Goal: Information Seeking & Learning: Learn about a topic

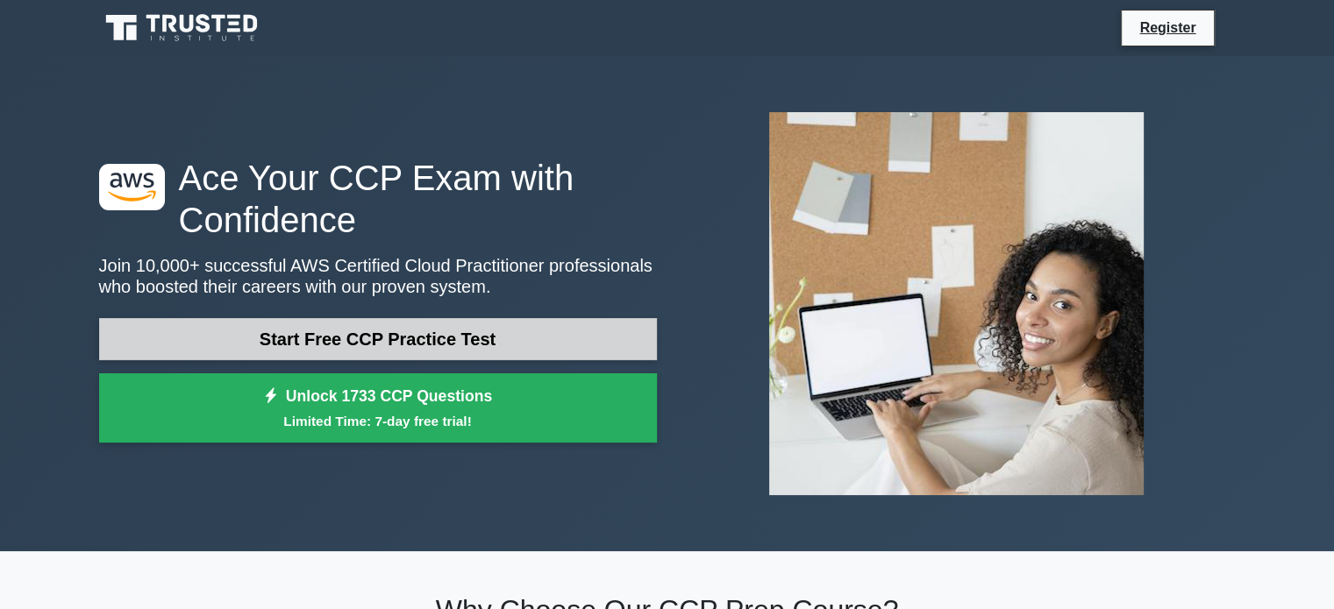
click at [372, 344] on link "Start Free CCP Practice Test" at bounding box center [378, 339] width 558 height 42
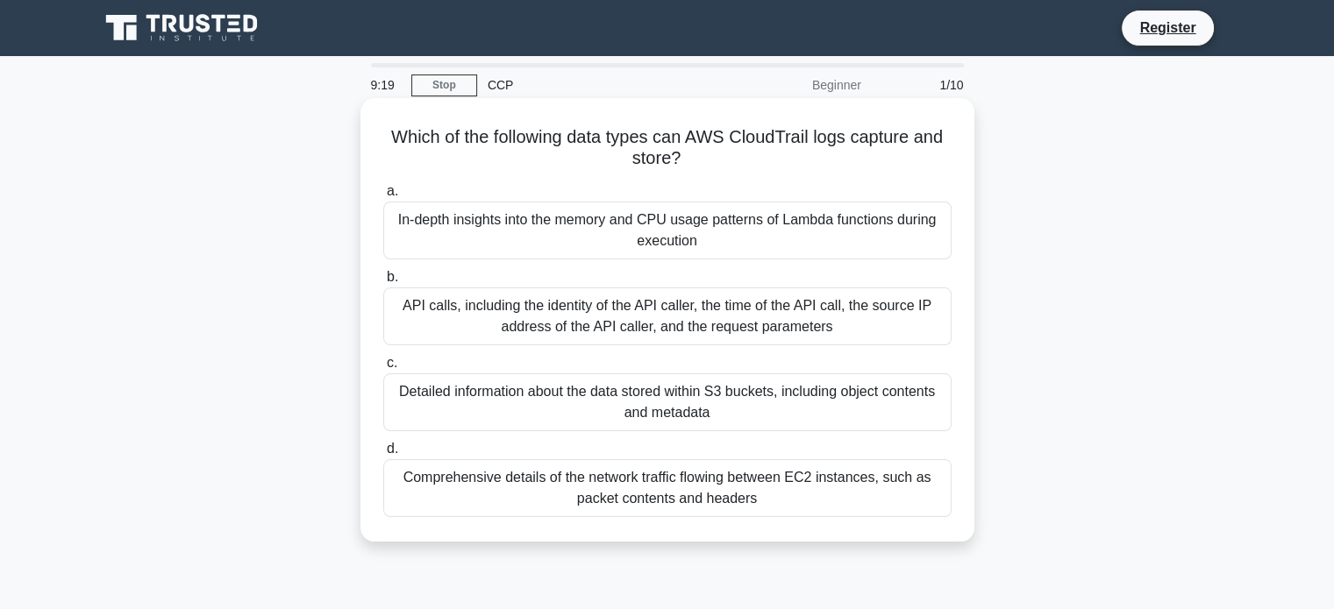
click at [661, 295] on div "API calls, including the identity of the API caller, the time of the API call, …" at bounding box center [667, 317] width 568 height 58
click at [383, 283] on input "b. API calls, including the identity of the API caller, the time of the API cal…" at bounding box center [383, 277] width 0 height 11
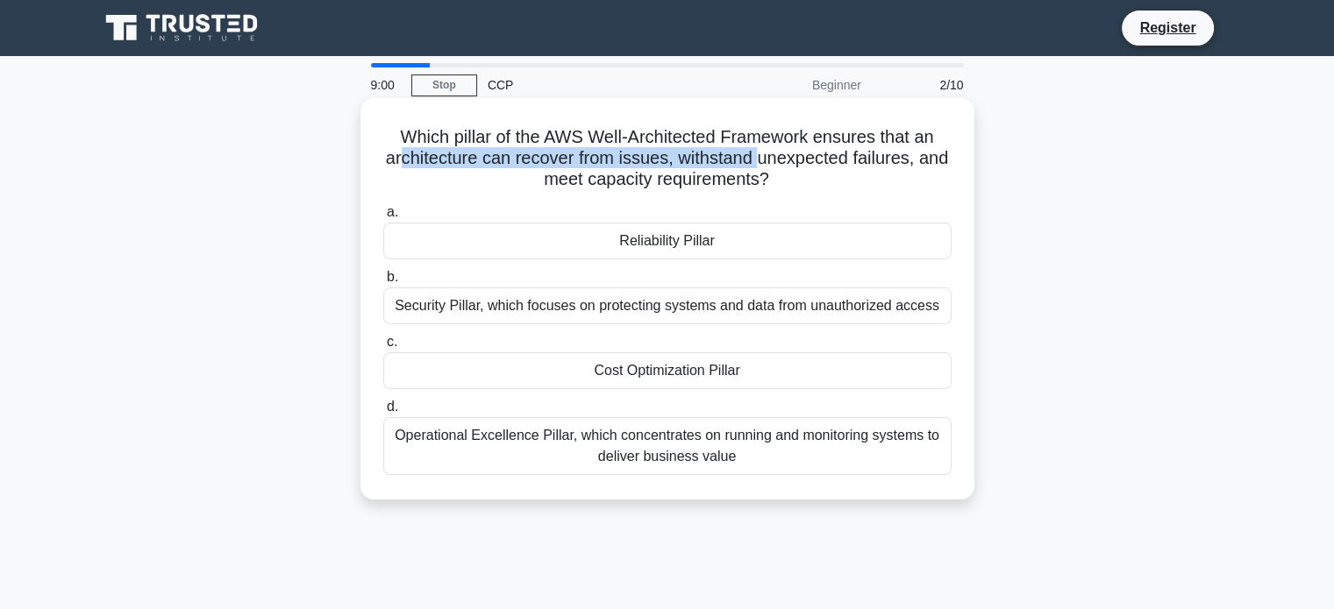
drag, startPoint x: 415, startPoint y: 160, endPoint x: 776, endPoint y: 157, distance: 361.3
click at [776, 157] on h5 "Which pillar of the AWS Well-Architected Framework ensures that an architecture…" at bounding box center [667, 158] width 572 height 65
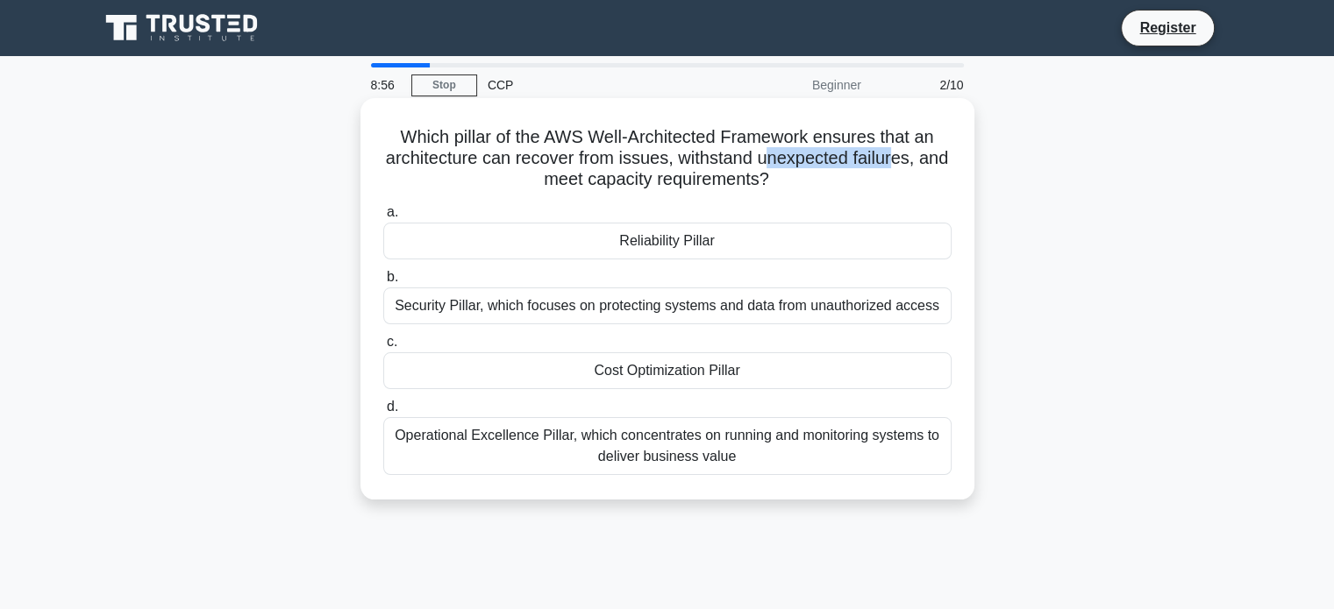
drag, startPoint x: 788, startPoint y: 163, endPoint x: 915, endPoint y: 163, distance: 127.1
click at [915, 163] on h5 "Which pillar of the AWS Well-Architected Framework ensures that an architecture…" at bounding box center [667, 158] width 572 height 65
drag, startPoint x: 533, startPoint y: 185, endPoint x: 741, endPoint y: 185, distance: 207.8
click at [741, 185] on h5 "Which pillar of the AWS Well-Architected Framework ensures that an architecture…" at bounding box center [667, 158] width 572 height 65
click at [627, 175] on h5 "Which pillar of the AWS Well-Architected Framework ensures that an architecture…" at bounding box center [667, 158] width 572 height 65
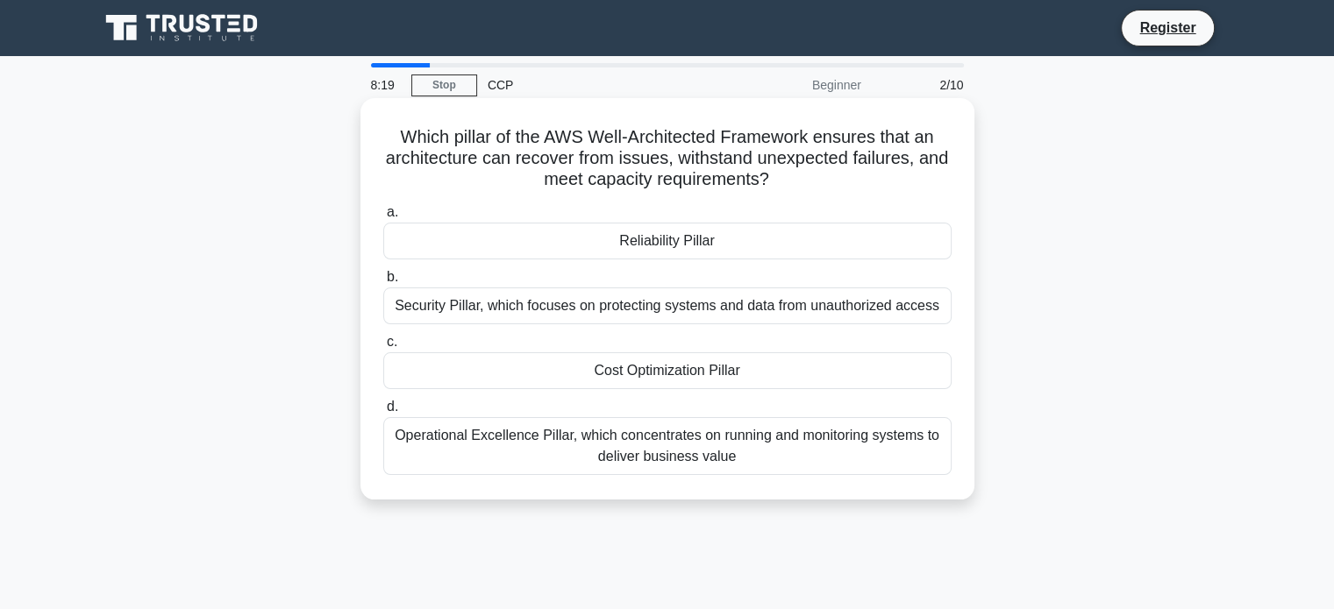
click at [624, 306] on div "Security Pillar, which focuses on protecting systems and data from unauthorized…" at bounding box center [667, 306] width 568 height 37
click at [383, 283] on input "b. Security Pillar, which focuses on protecting systems and data from unauthori…" at bounding box center [383, 277] width 0 height 11
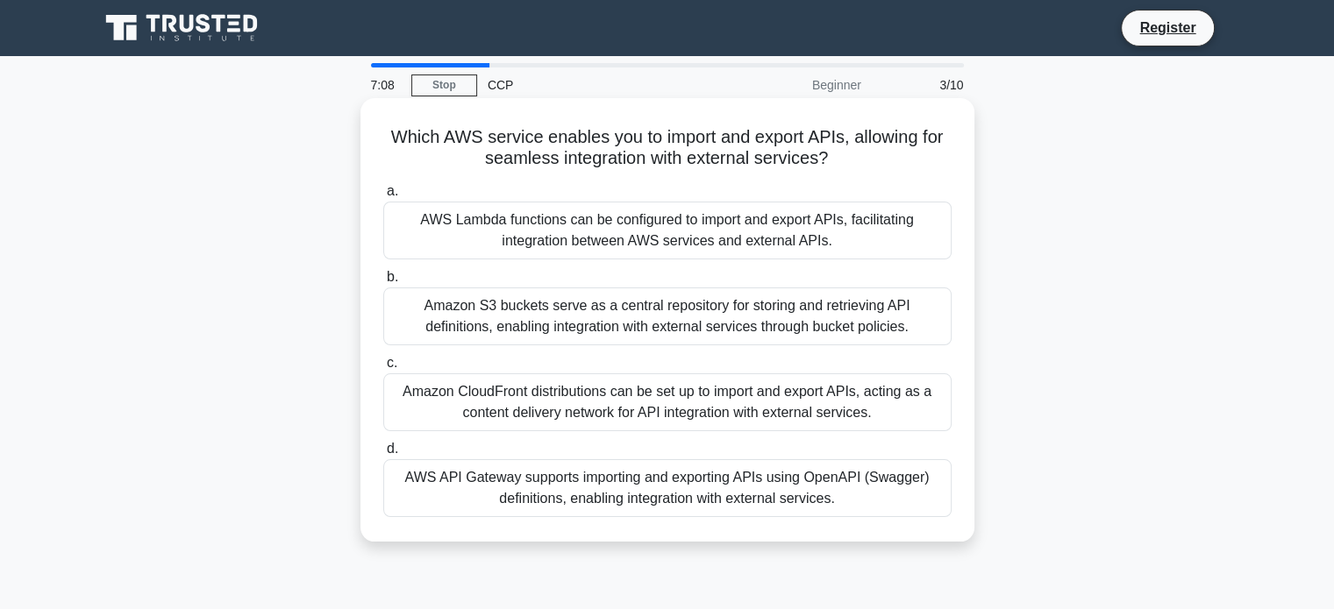
click at [603, 406] on div "Amazon CloudFront distributions can be set up to import and export APIs, acting…" at bounding box center [667, 403] width 568 height 58
click at [383, 369] on input "c. Amazon CloudFront distributions can be set up to import and export APIs, act…" at bounding box center [383, 363] width 0 height 11
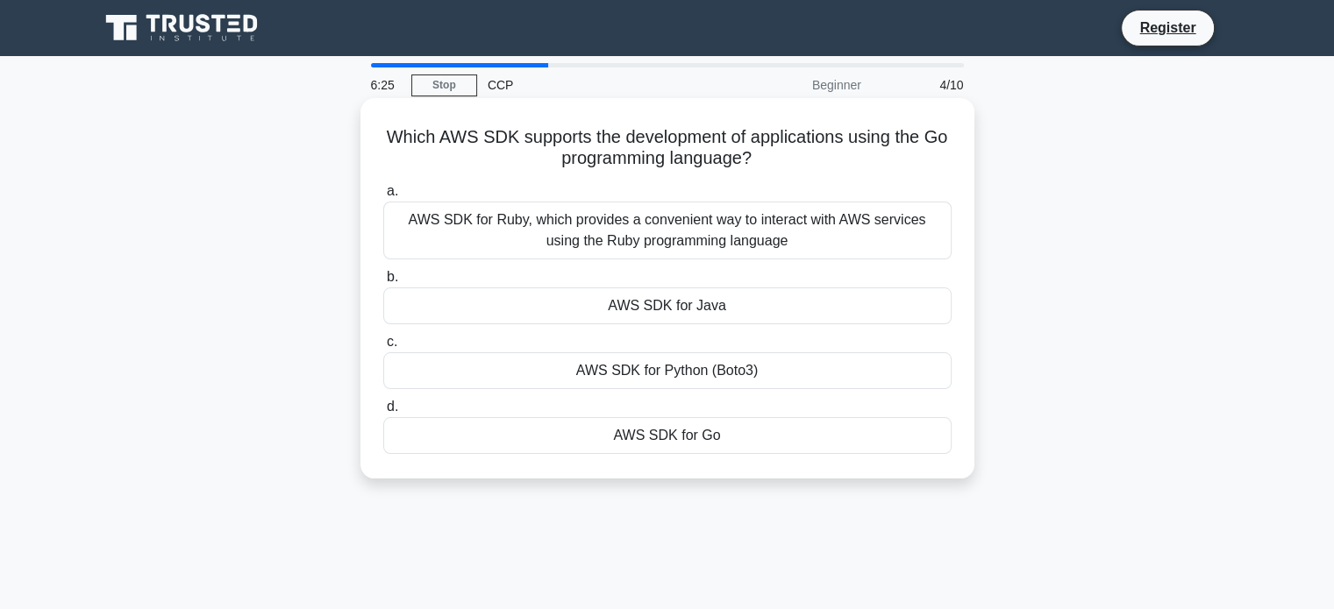
click at [650, 367] on div "AWS SDK for Python (Boto3)" at bounding box center [667, 370] width 568 height 37
click at [383, 348] on input "c. AWS SDK for Python (Boto3)" at bounding box center [383, 342] width 0 height 11
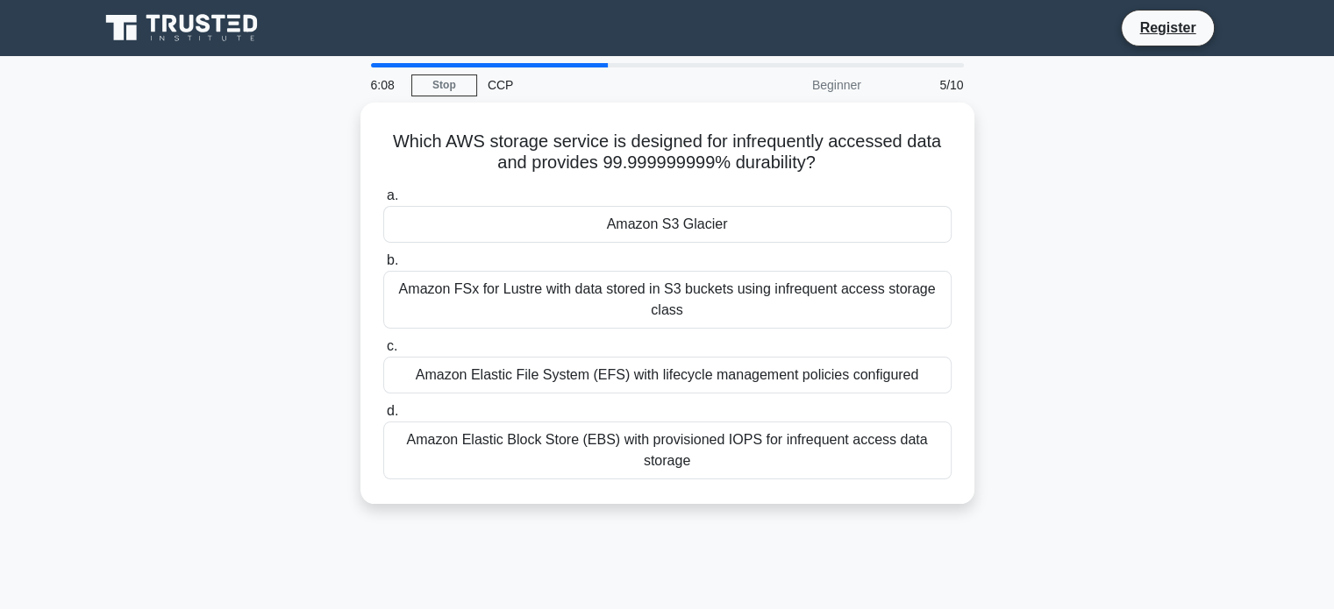
click at [837, 88] on div "Beginner" at bounding box center [794, 85] width 153 height 35
click at [836, 83] on div "Beginner" at bounding box center [794, 85] width 153 height 35
click at [491, 88] on div "CCP" at bounding box center [597, 85] width 241 height 35
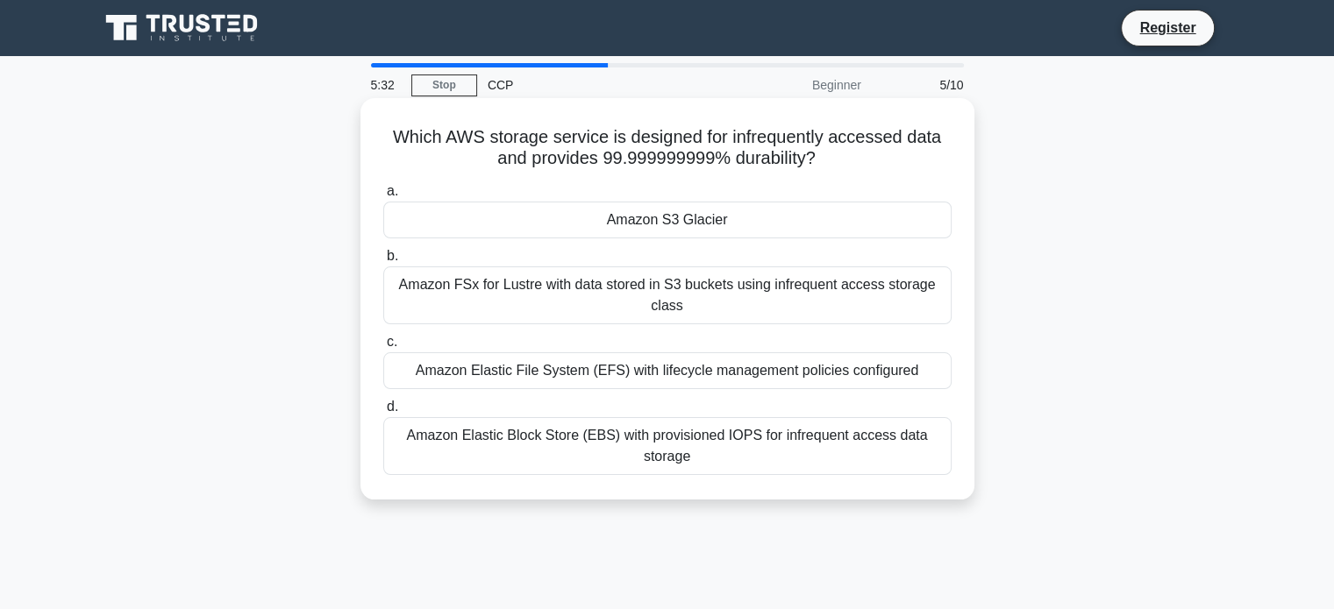
click at [637, 373] on div "Amazon Elastic File System (EFS) with lifecycle management policies configured" at bounding box center [667, 370] width 568 height 37
click at [383, 348] on input "c. Amazon Elastic File System (EFS) with lifecycle management policies configur…" at bounding box center [383, 342] width 0 height 11
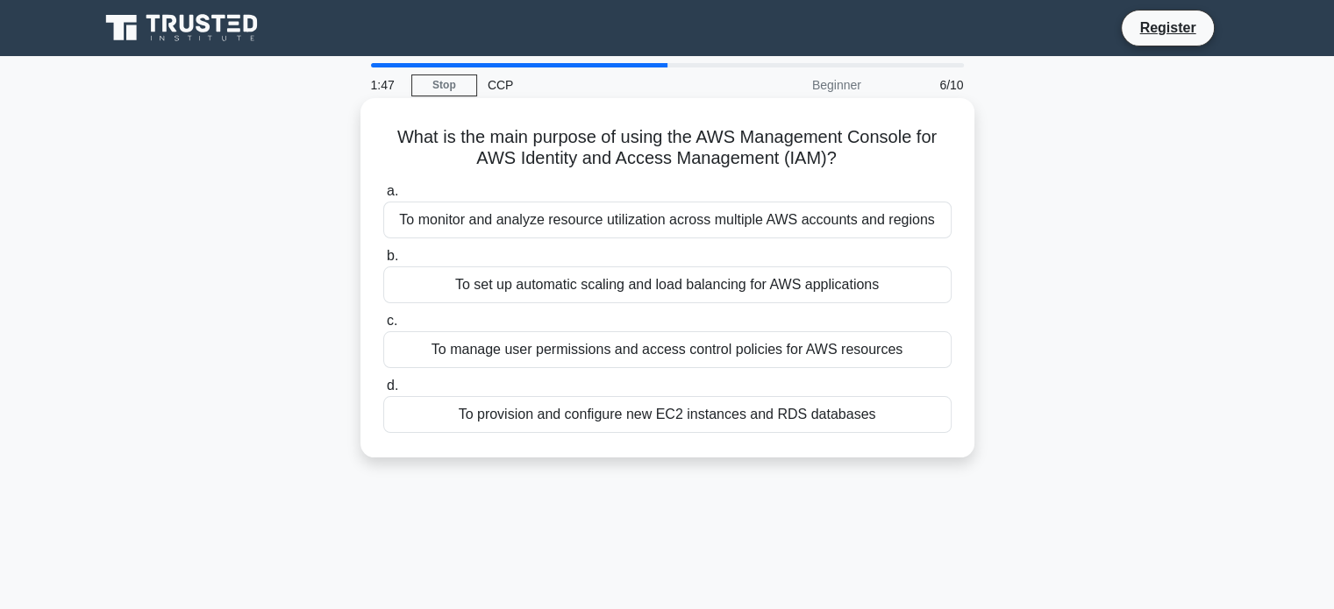
click at [603, 356] on div "To manage user permissions and access control policies for AWS resources" at bounding box center [667, 349] width 568 height 37
click at [383, 327] on input "c. To manage user permissions and access control policies for AWS resources" at bounding box center [383, 321] width 0 height 11
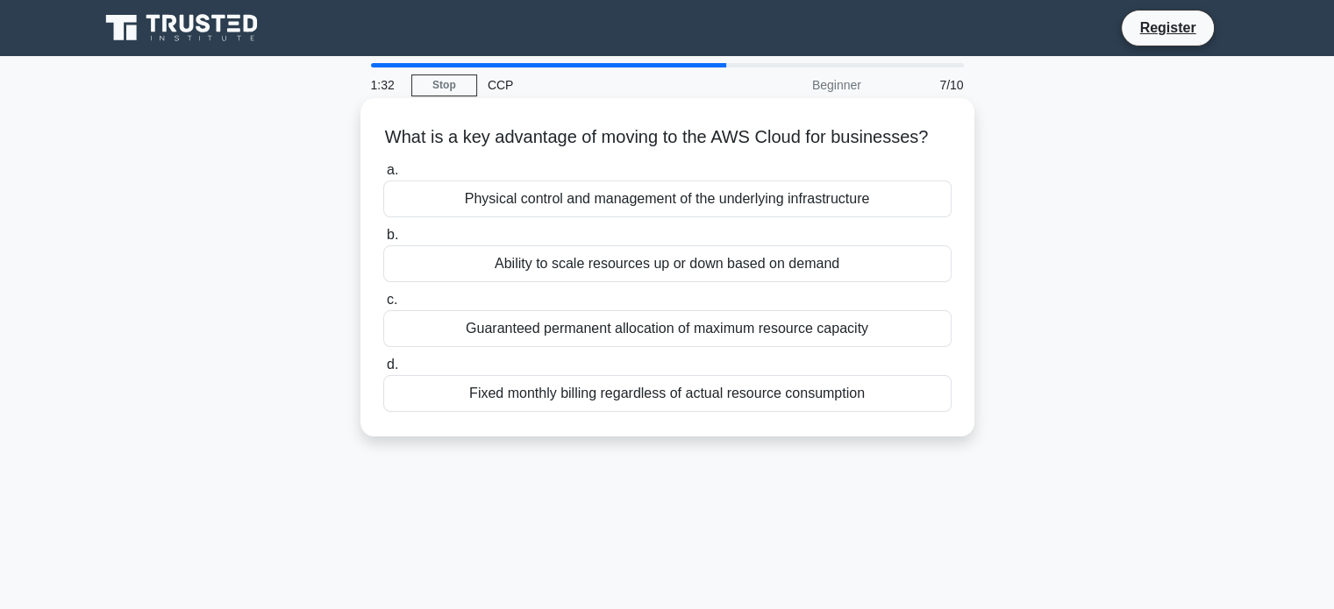
click at [603, 282] on div "Ability to scale resources up or down based on demand" at bounding box center [667, 264] width 568 height 37
click at [383, 241] on input "b. Ability to scale resources up or down based on demand" at bounding box center [383, 235] width 0 height 11
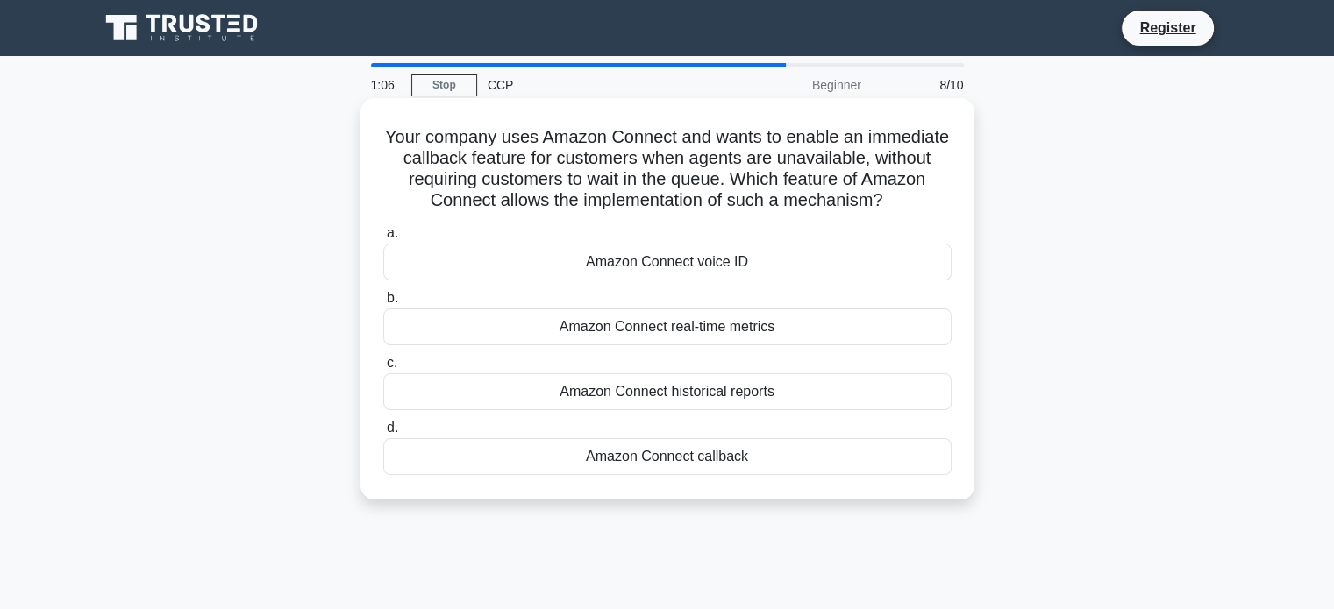
click at [681, 267] on div "Amazon Connect voice ID" at bounding box center [667, 262] width 568 height 37
click at [383, 239] on input "a. Amazon Connect voice ID" at bounding box center [383, 233] width 0 height 11
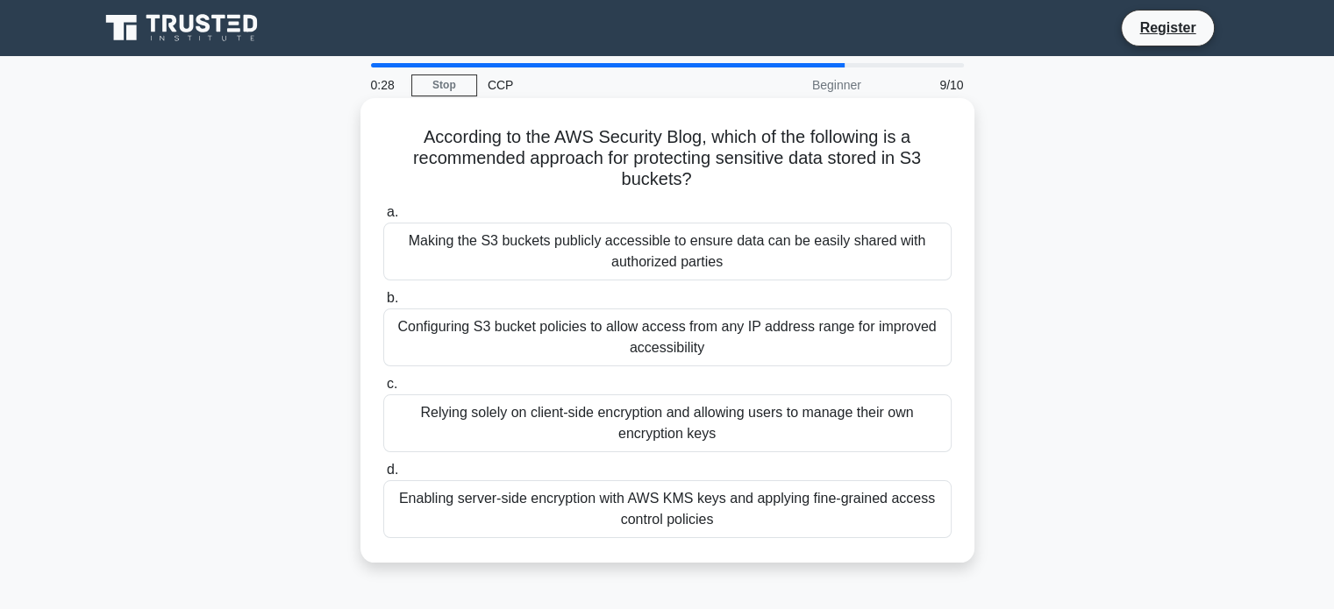
click at [630, 524] on div "Enabling server-side encryption with AWS KMS keys and applying fine-grained acc…" at bounding box center [667, 510] width 568 height 58
click at [383, 476] on input "d. Enabling server-side encryption with AWS KMS keys and applying fine-grained …" at bounding box center [383, 470] width 0 height 11
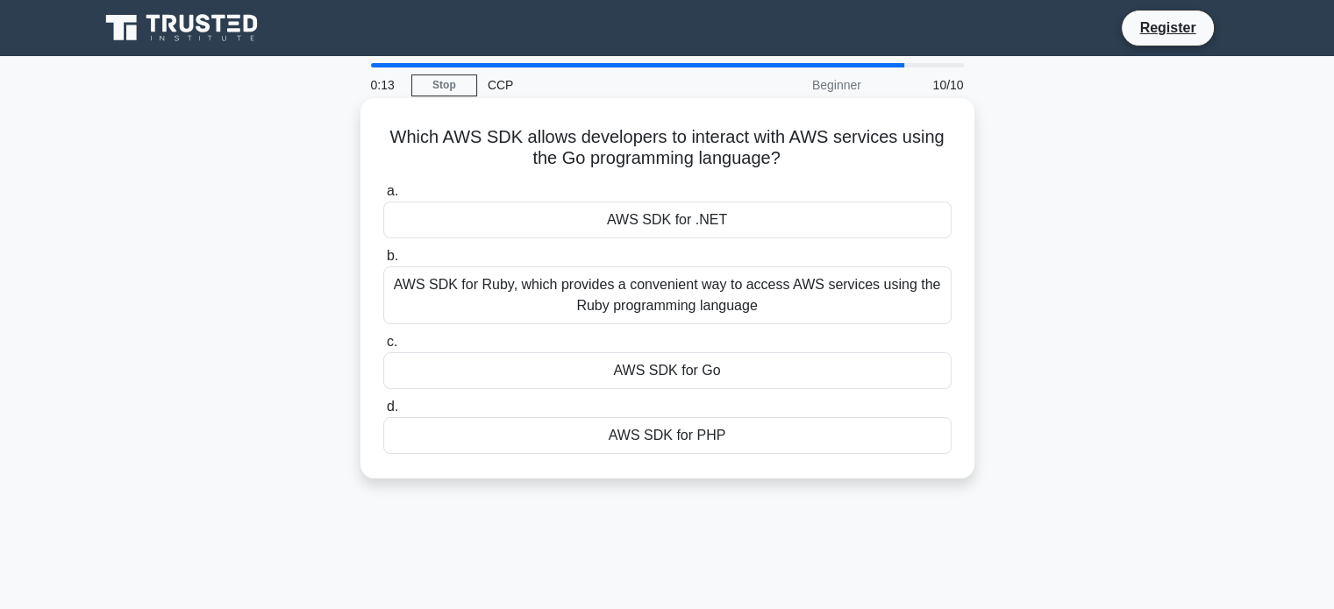
click at [704, 378] on div "AWS SDK for Go" at bounding box center [667, 370] width 568 height 37
click at [383, 348] on input "c. AWS SDK for Go" at bounding box center [383, 342] width 0 height 11
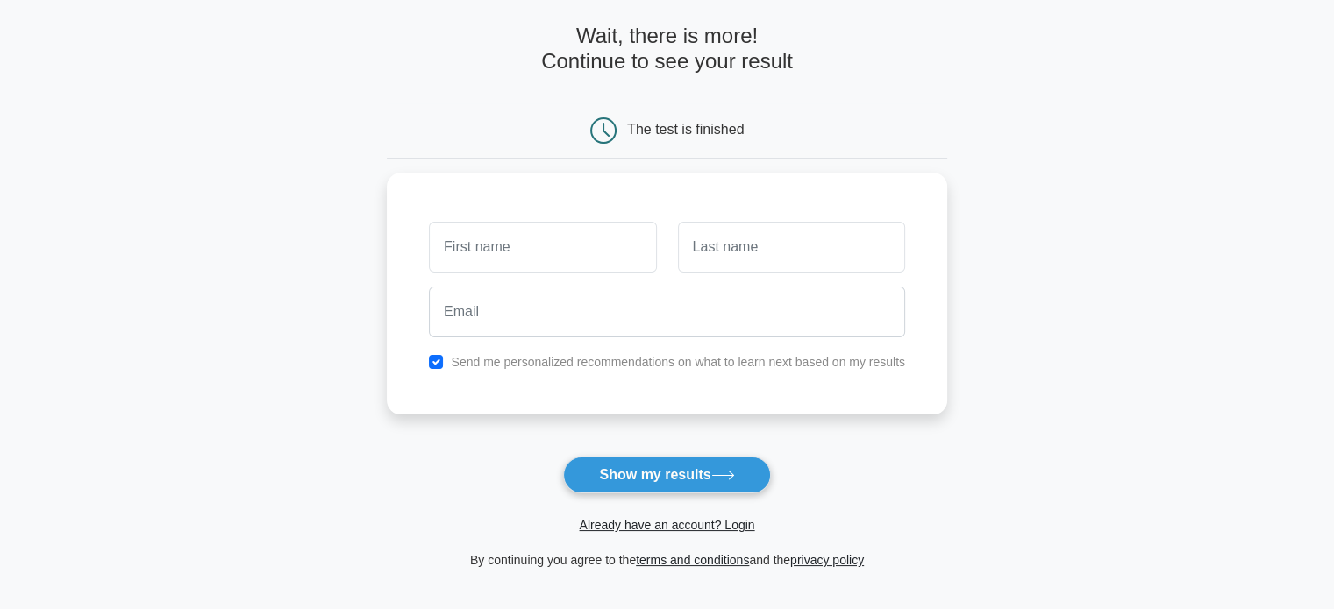
scroll to position [175, 0]
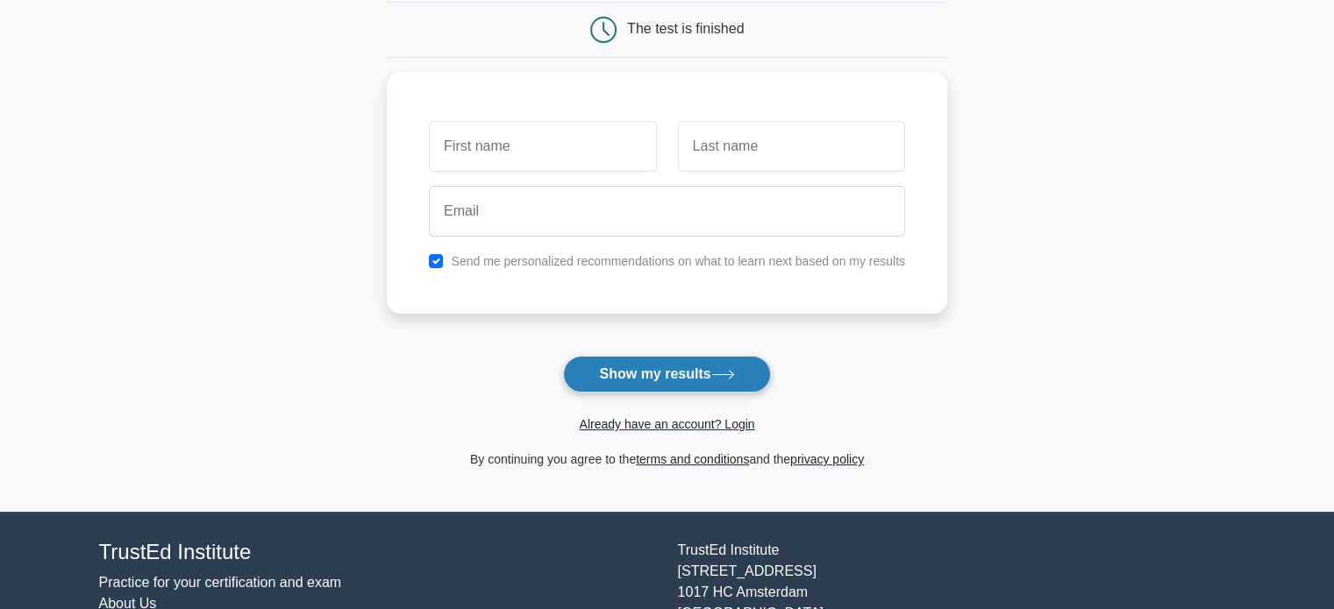
click at [687, 388] on button "Show my results" at bounding box center [666, 374] width 207 height 37
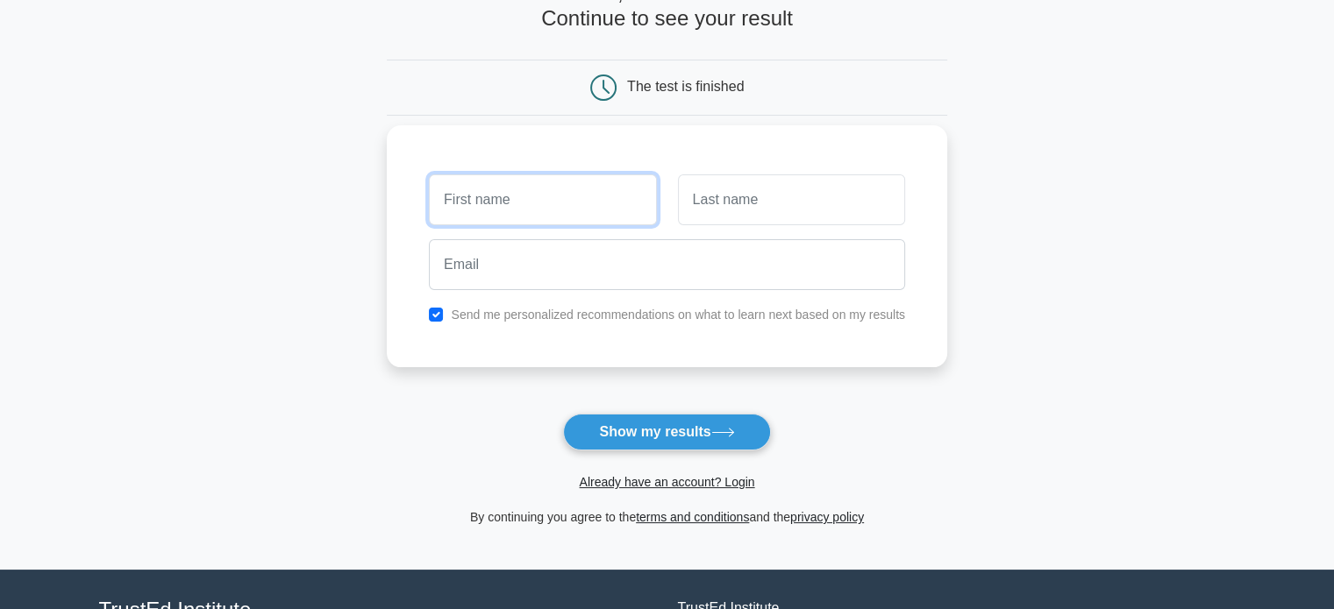
scroll to position [88, 0]
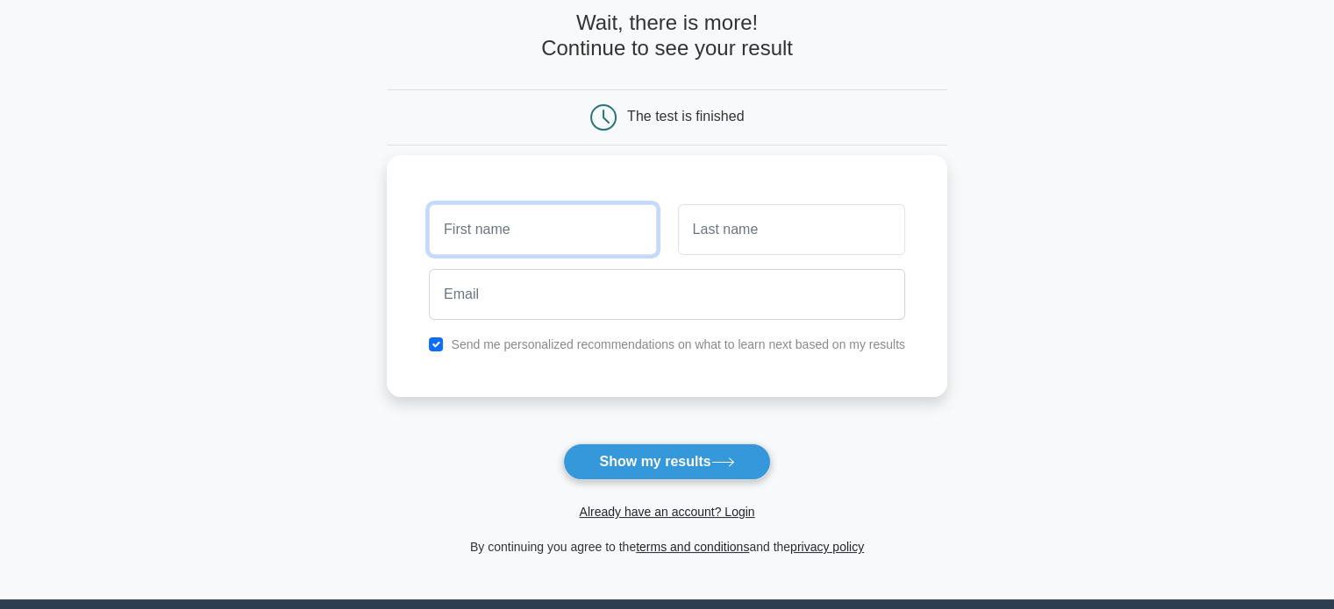
click at [469, 230] on input "text" at bounding box center [542, 229] width 227 height 51
type input "dev"
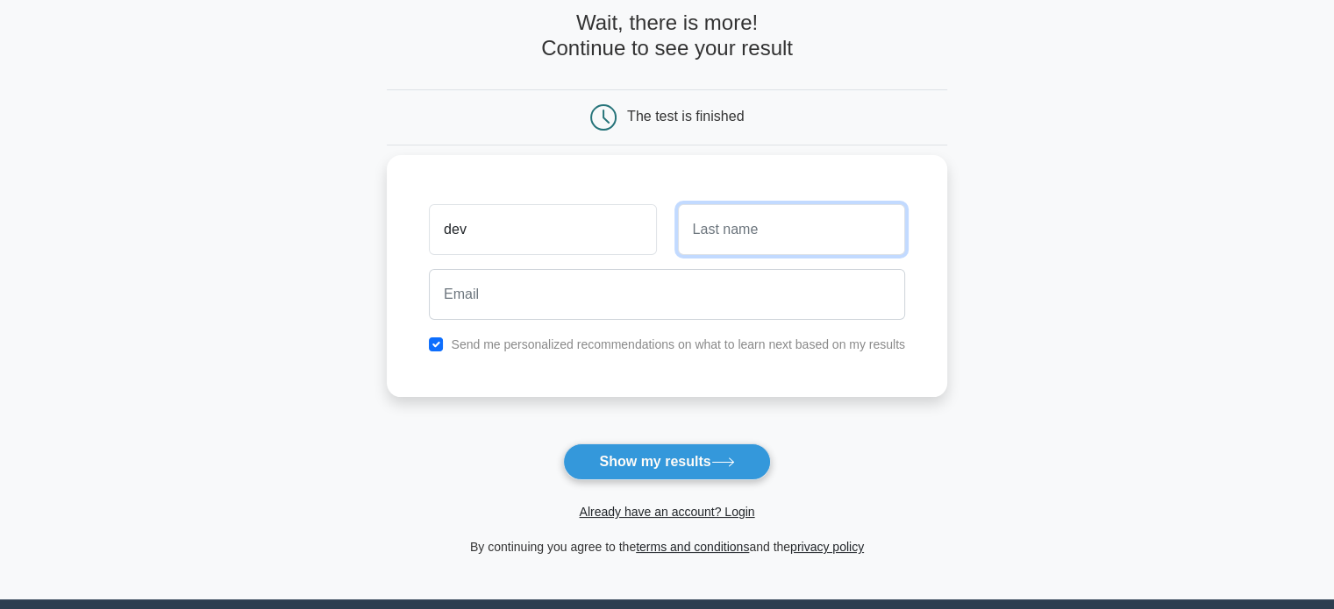
click at [744, 245] on input "text" at bounding box center [791, 229] width 227 height 51
type input "dev"
click at [985, 472] on main "Wait, there is more! Continue to see your result The test is finished dev dev" at bounding box center [667, 283] width 1334 height 631
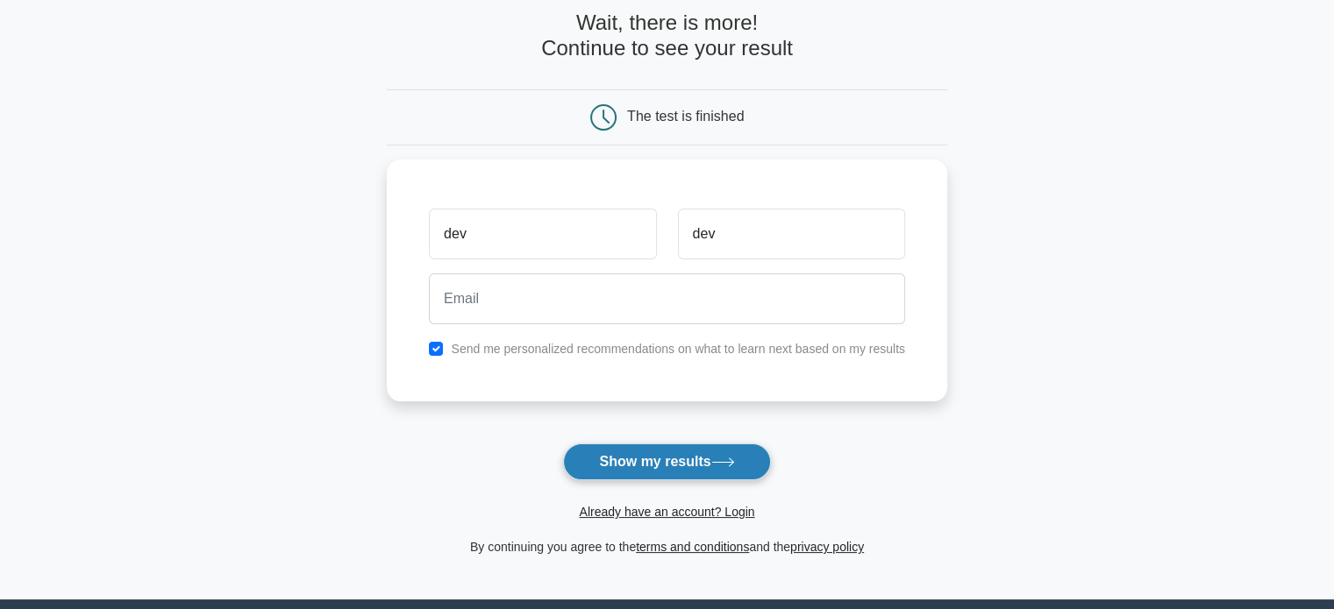
click at [697, 473] on button "Show my results" at bounding box center [666, 462] width 207 height 37
click at [902, 430] on form "Wait, there is more! Continue to see your result The test is finished dev dev" at bounding box center [667, 284] width 560 height 547
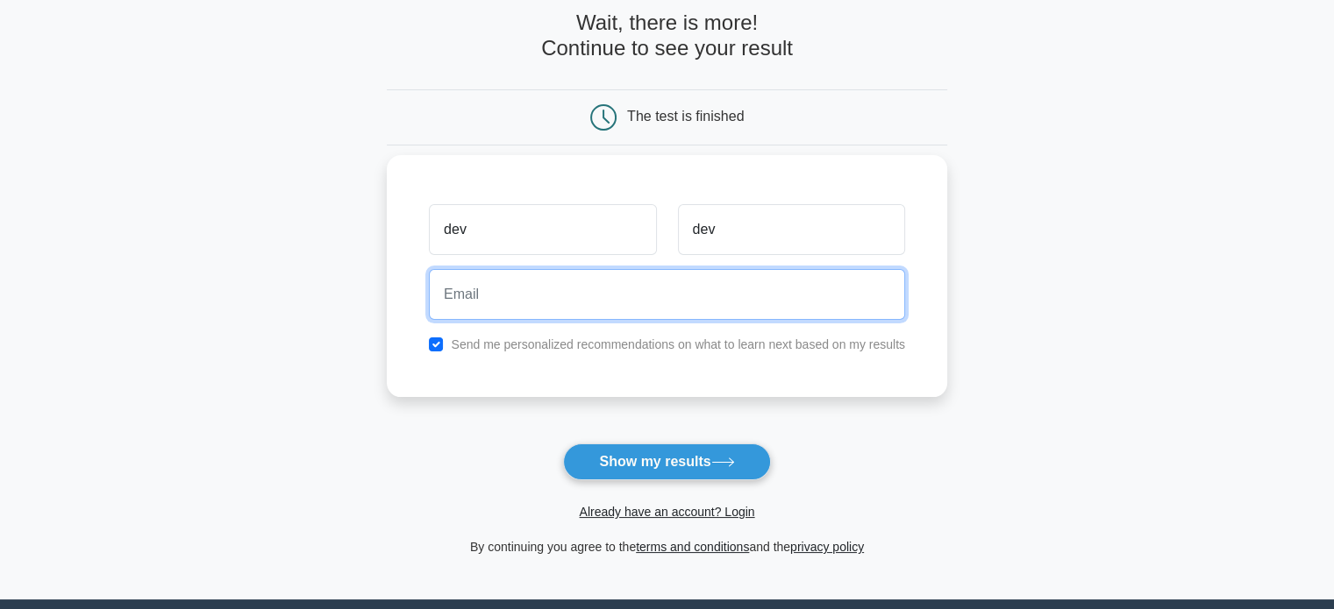
click at [565, 298] on input "email" at bounding box center [667, 294] width 476 height 51
type input "dev2@GMAIL.COM"
drag, startPoint x: 584, startPoint y: 295, endPoint x: 214, endPoint y: 313, distance: 370.5
click at [214, 313] on main "Wait, there is more! Continue to see your result The test is finished dev dev" at bounding box center [667, 283] width 1334 height 631
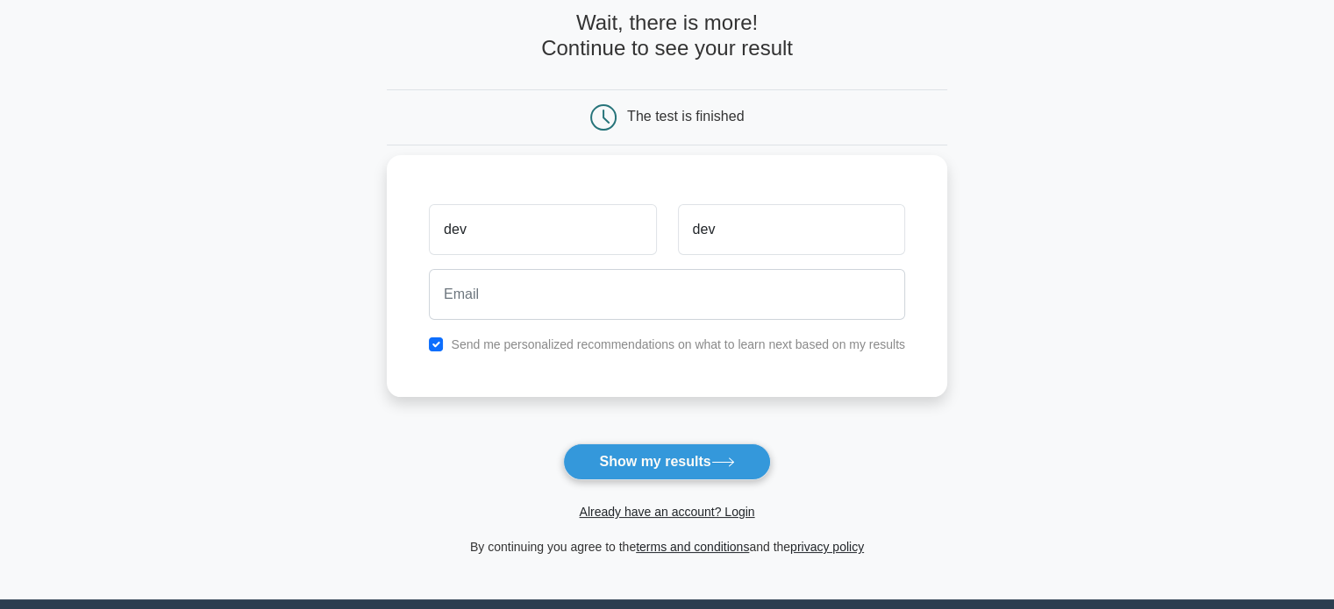
click at [426, 345] on div "Send me personalized recommendations on what to learn next based on my results" at bounding box center [666, 344] width 497 height 21
click at [449, 345] on div "Send me personalized recommendations on what to learn next based on my results" at bounding box center [666, 344] width 497 height 21
drag, startPoint x: 438, startPoint y: 343, endPoint x: 446, endPoint y: 342, distance: 8.8
click at [437, 343] on input "checkbox" at bounding box center [436, 345] width 14 height 14
checkbox input "false"
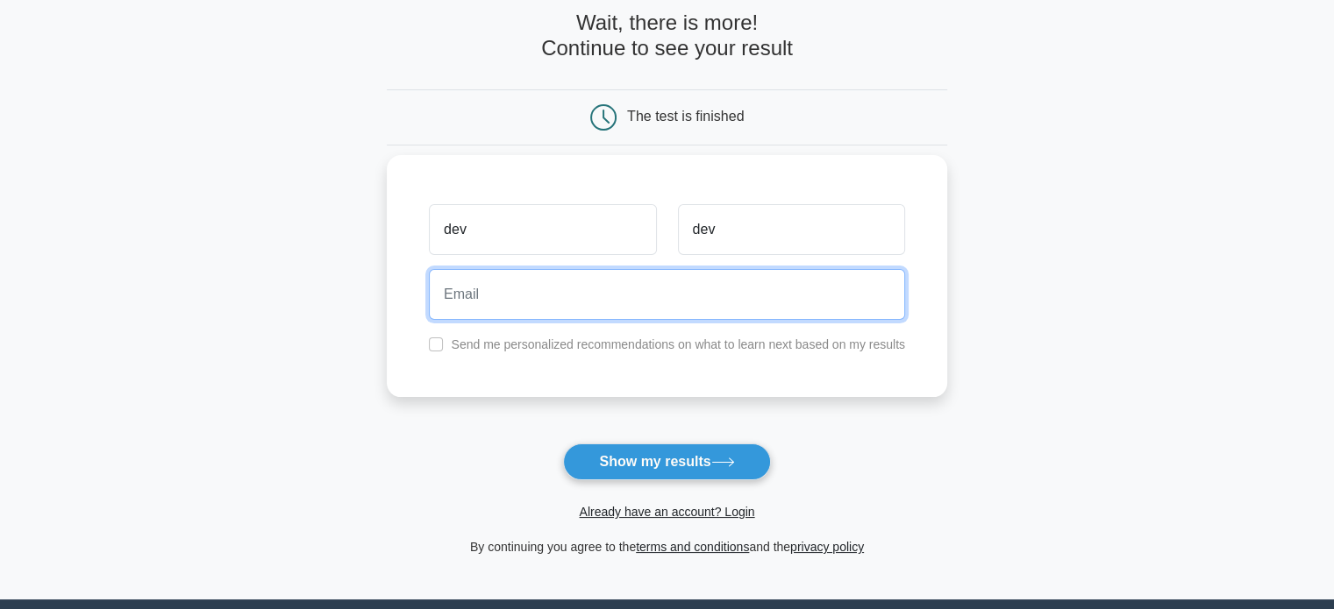
click at [513, 303] on input "email" at bounding box center [667, 294] width 476 height 51
type input "vasuready@gmail.com"
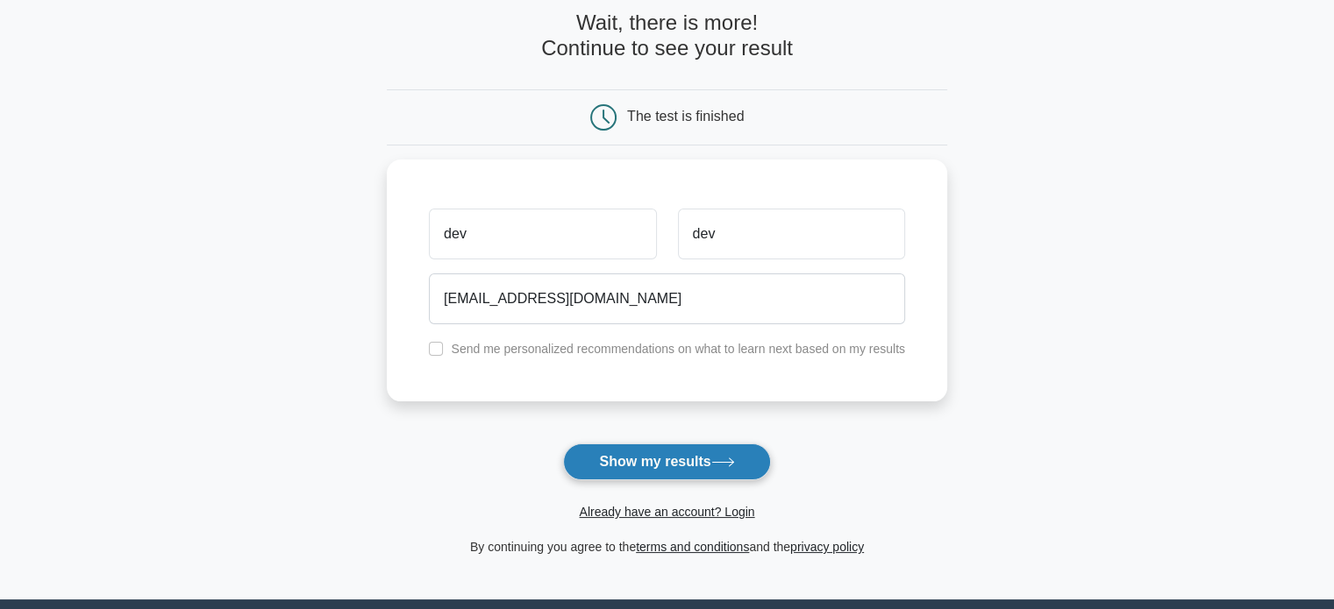
click at [674, 464] on button "Show my results" at bounding box center [666, 462] width 207 height 37
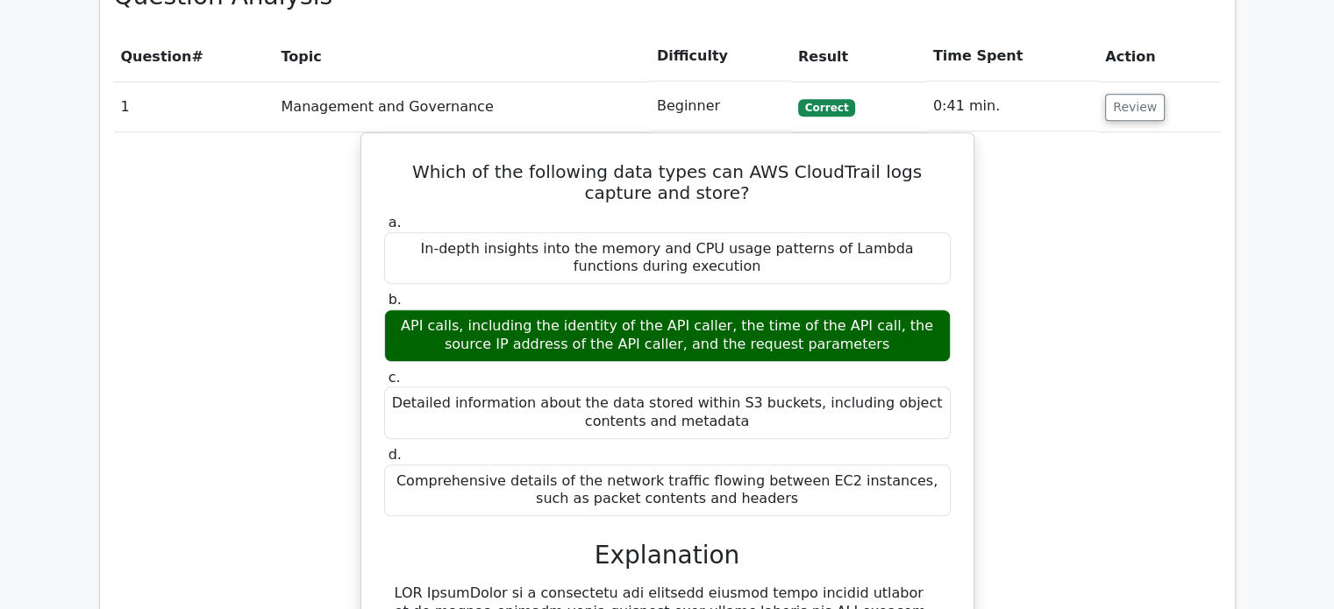
scroll to position [1255, 0]
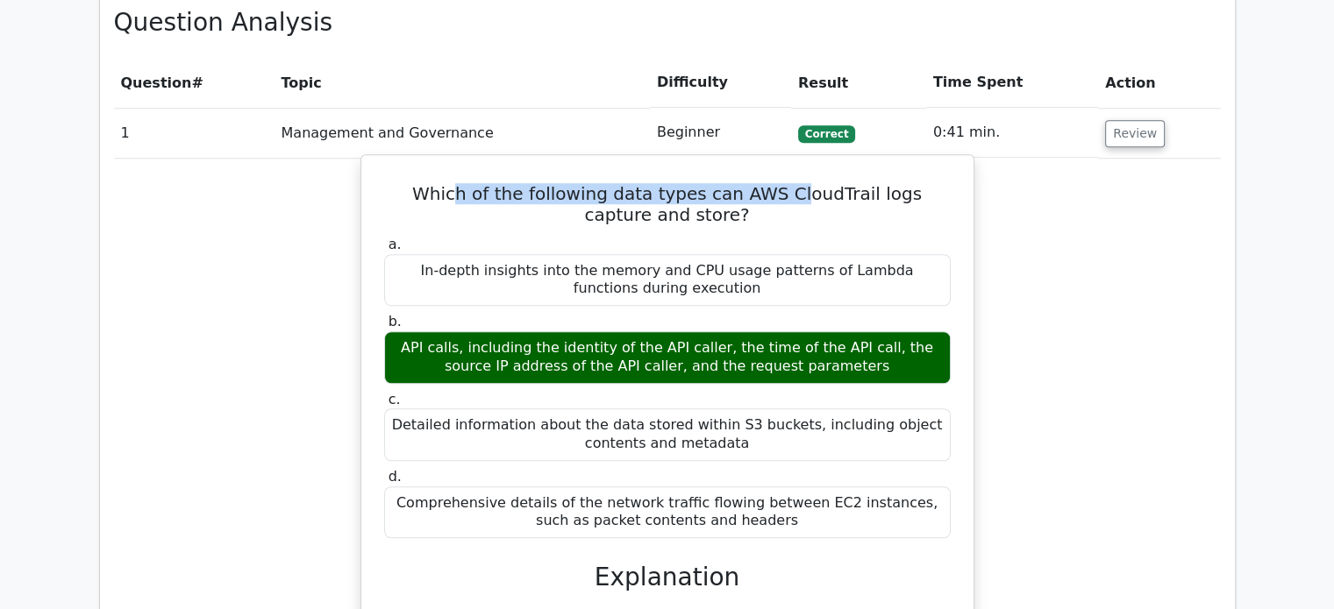
drag, startPoint x: 441, startPoint y: 123, endPoint x: 751, endPoint y: 122, distance: 310.4
click at [751, 183] on h5 "Which of the following data types can AWS CloudTrail logs capture and store?" at bounding box center [667, 204] width 570 height 42
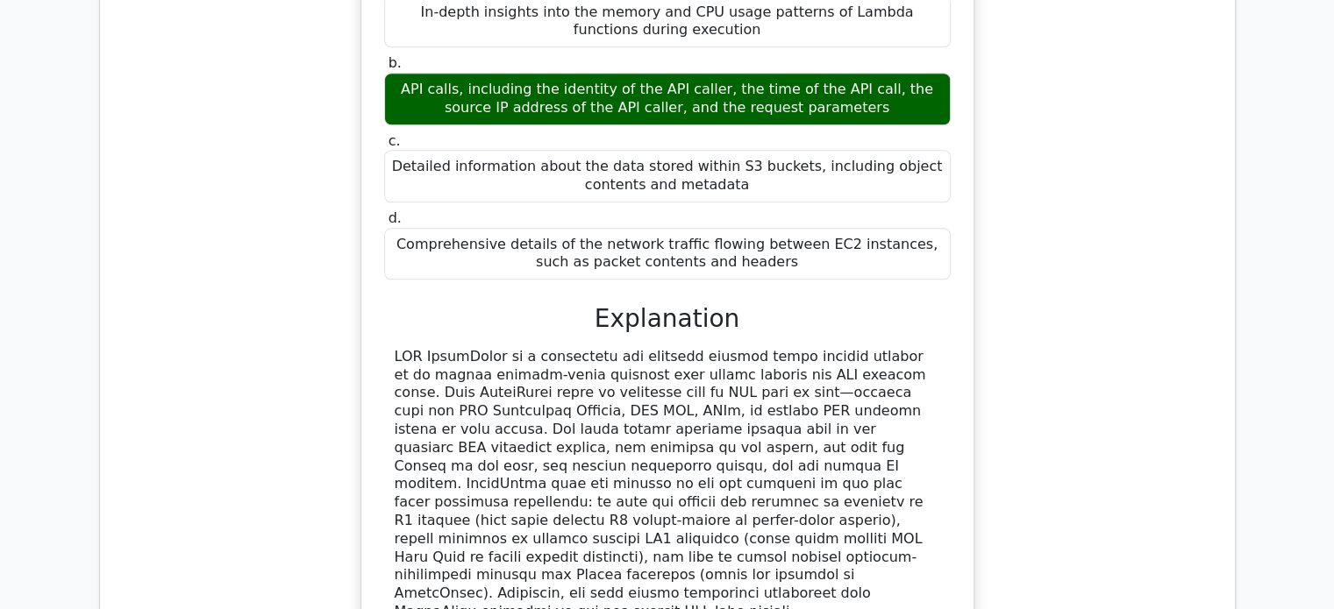
scroll to position [1956, 0]
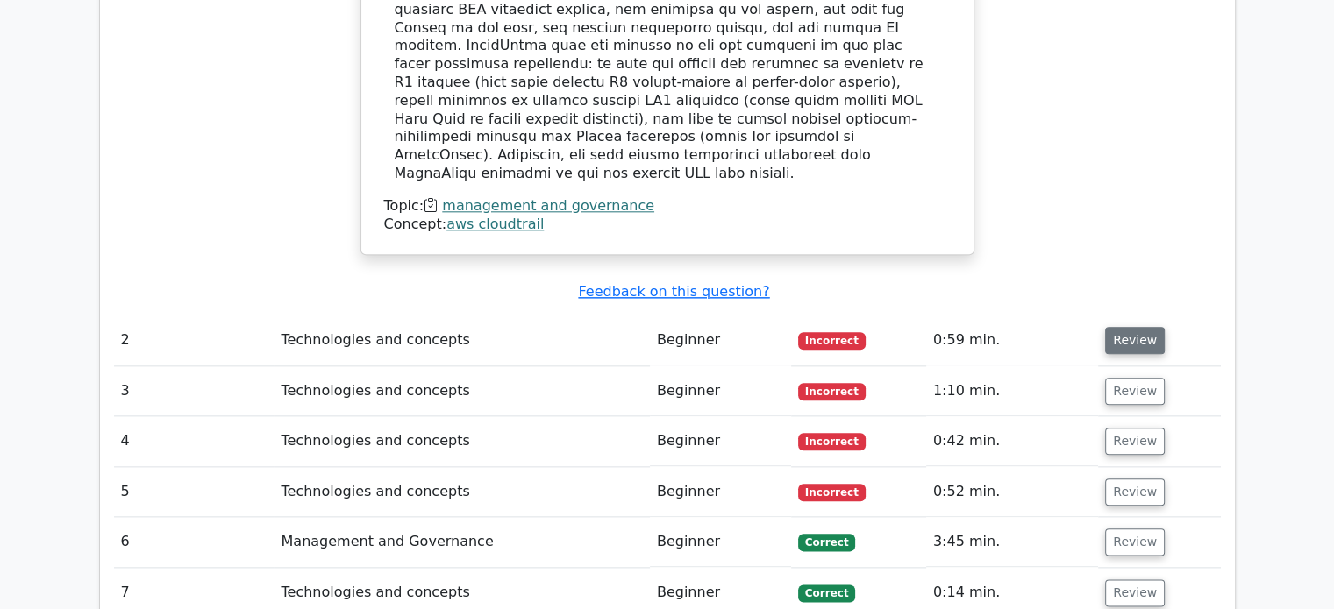
click at [1126, 327] on button "Review" at bounding box center [1135, 340] width 60 height 27
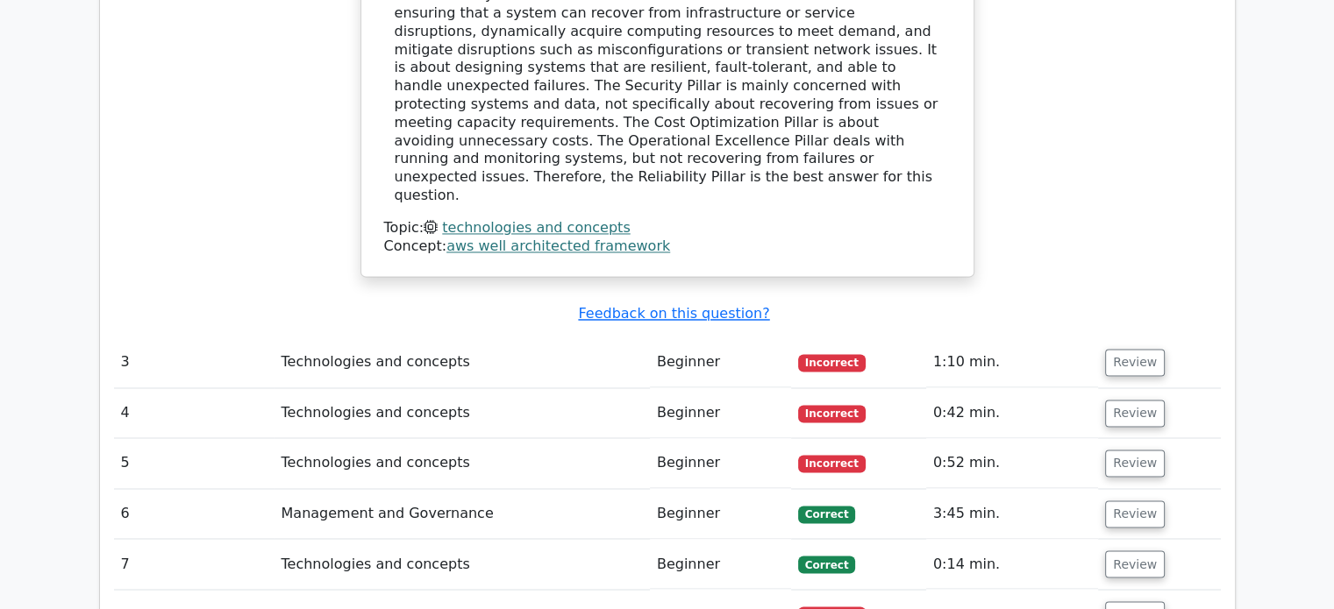
scroll to position [2833, 0]
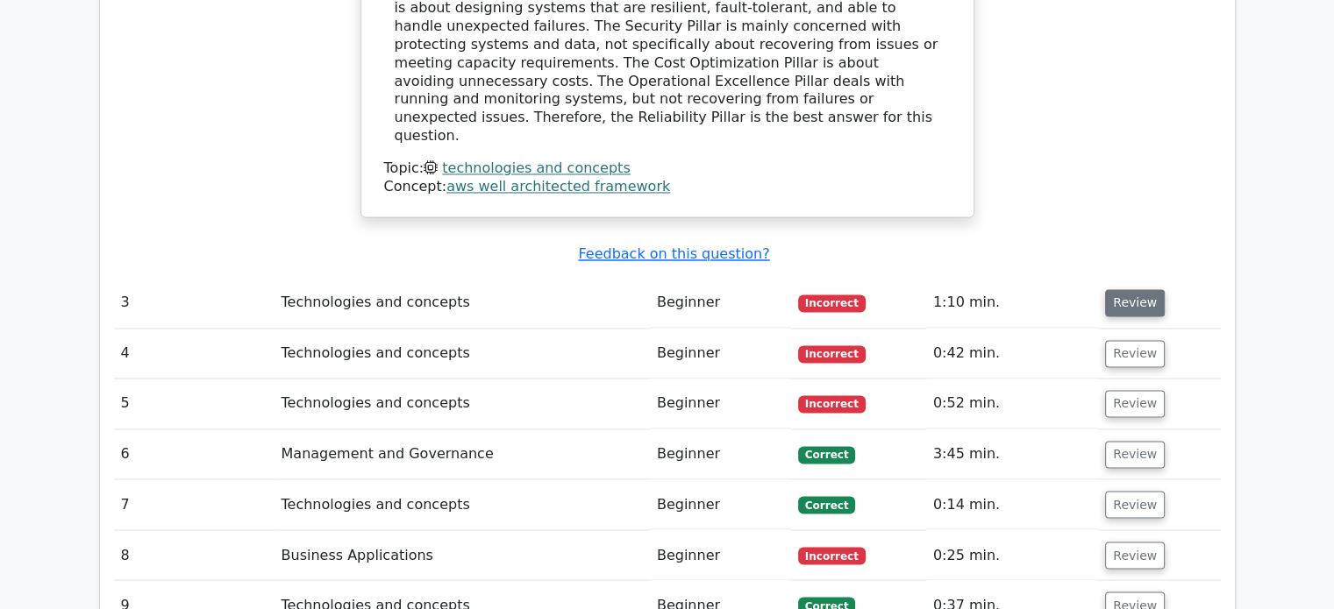
click at [1126, 289] on button "Review" at bounding box center [1135, 302] width 60 height 27
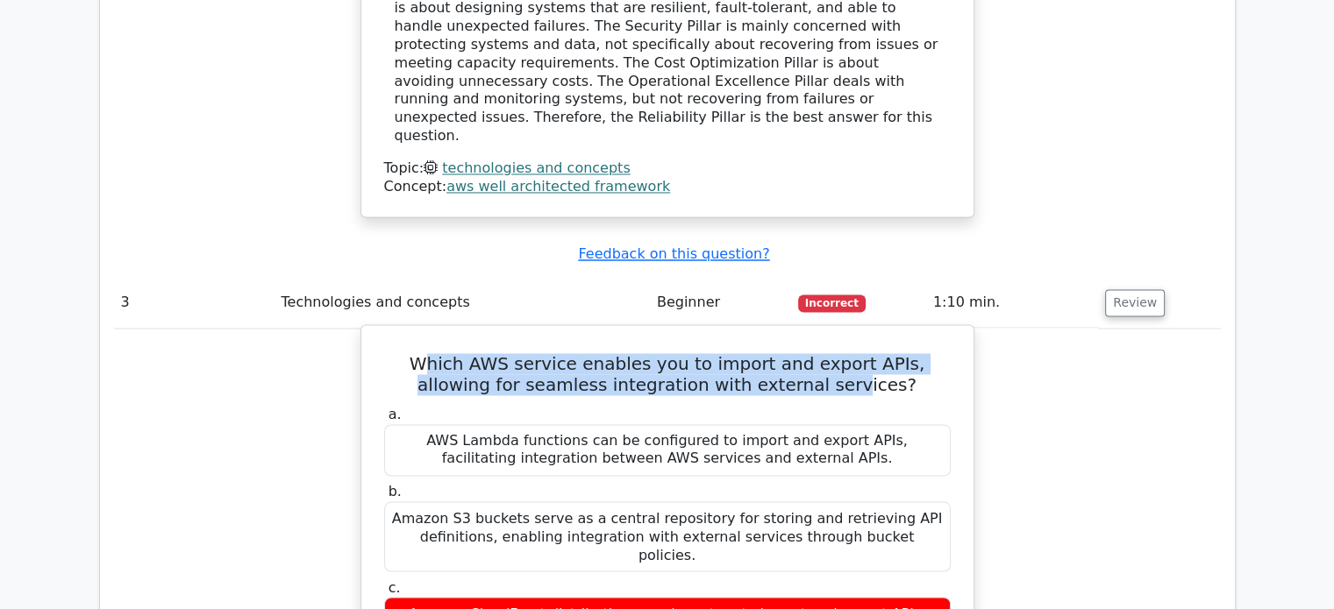
drag, startPoint x: 396, startPoint y: 203, endPoint x: 800, endPoint y: 241, distance: 405.2
click at [800, 353] on h5 "Which AWS service enables you to import and export APIs, allowing for seamless …" at bounding box center [667, 374] width 570 height 42
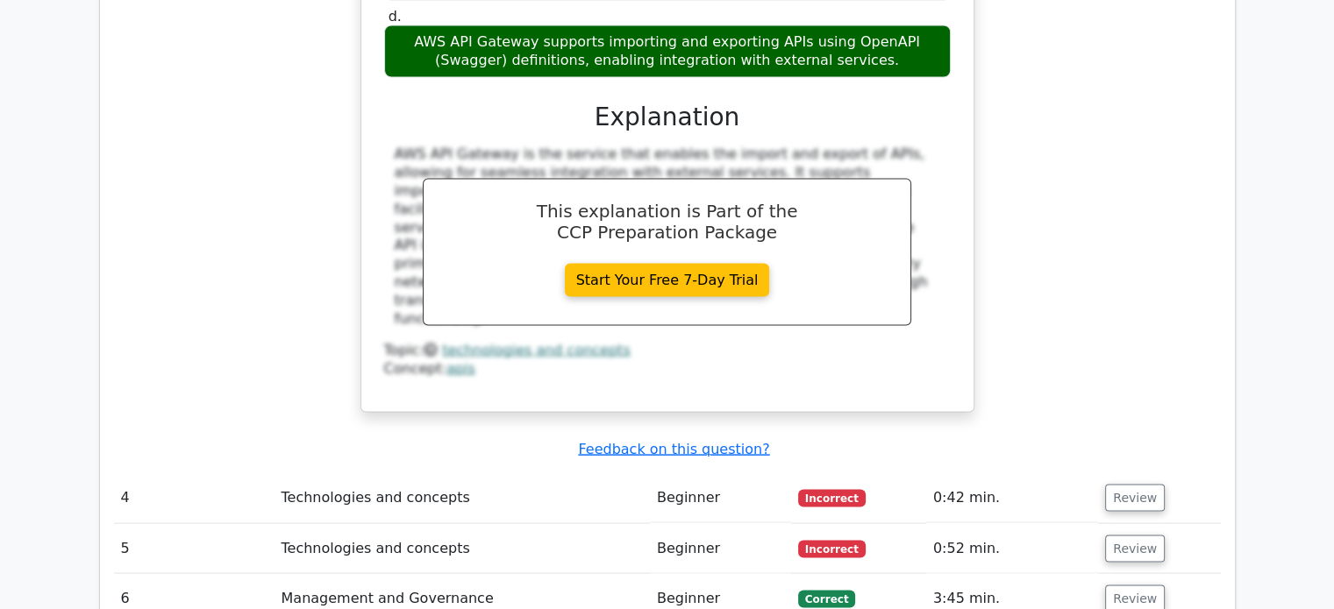
scroll to position [3535, 0]
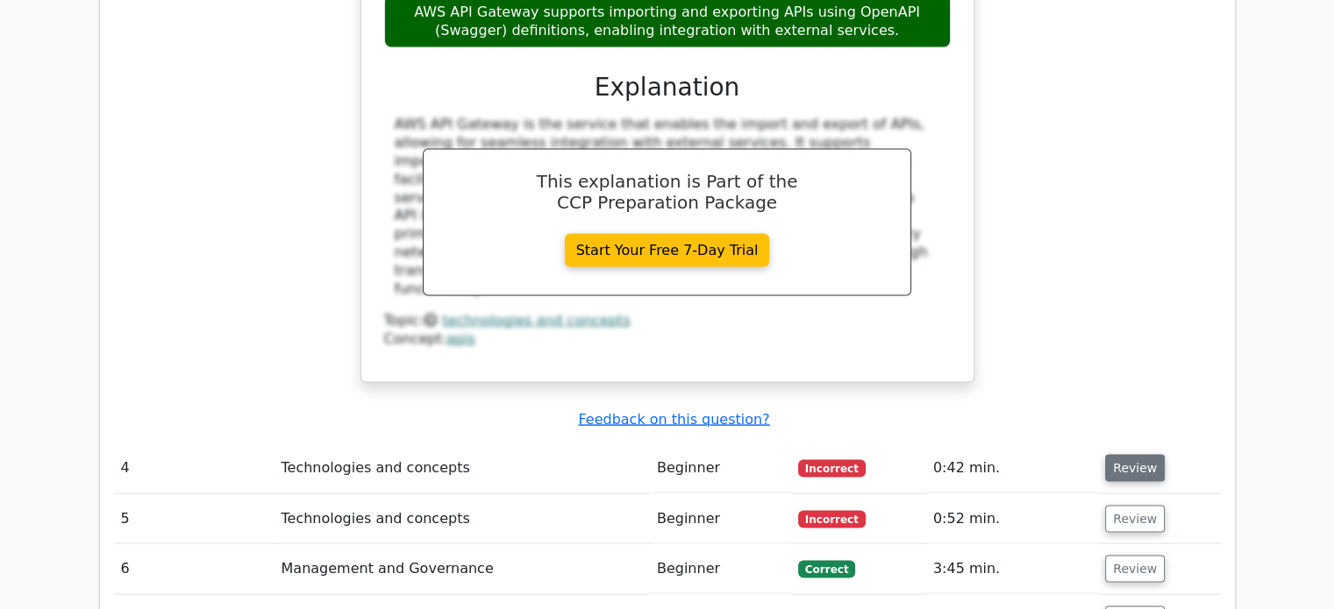
click at [1125, 455] on button "Review" at bounding box center [1135, 468] width 60 height 27
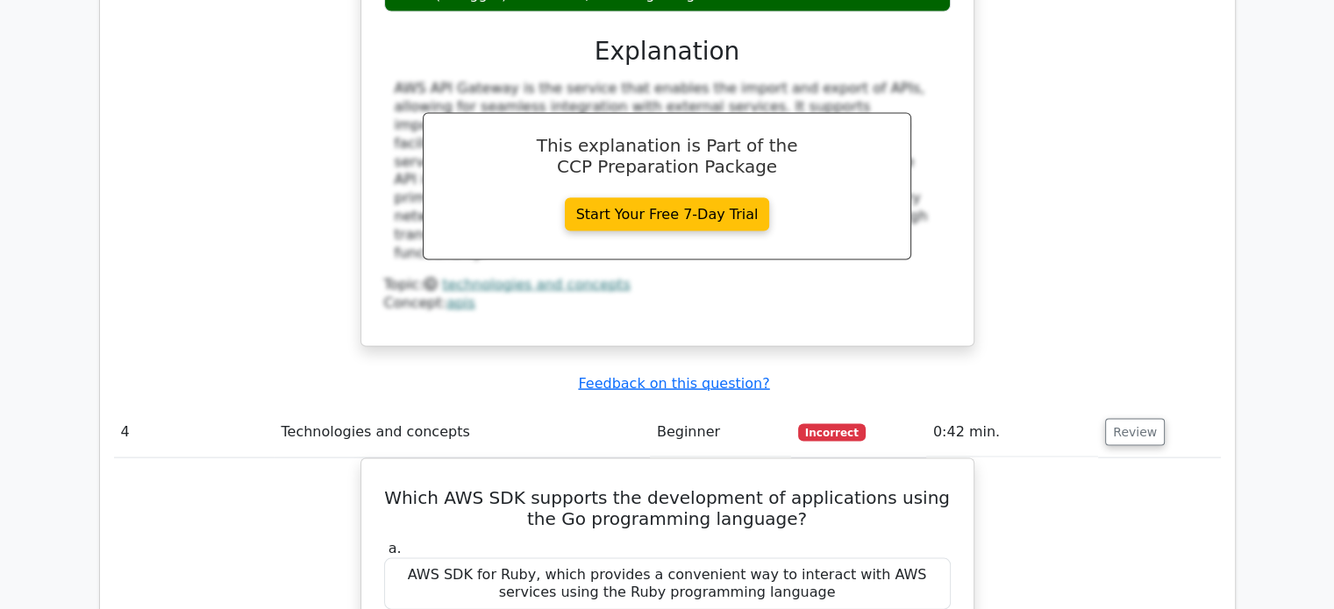
scroll to position [3622, 0]
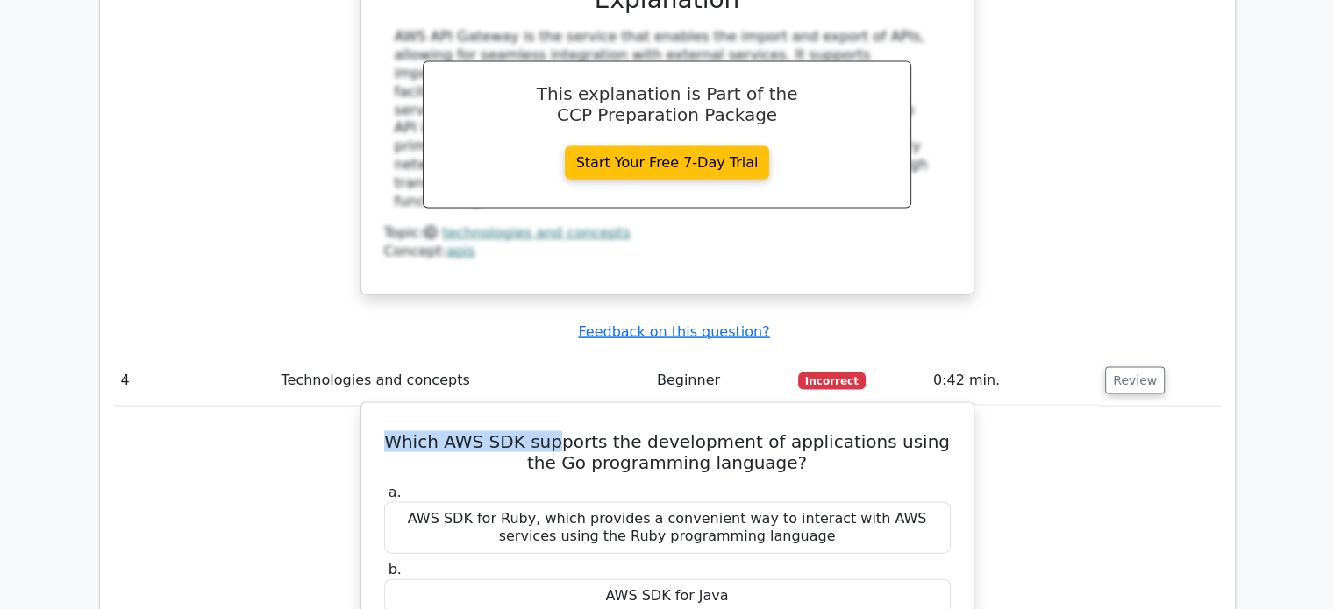
drag, startPoint x: 380, startPoint y: 251, endPoint x: 561, endPoint y: 246, distance: 181.6
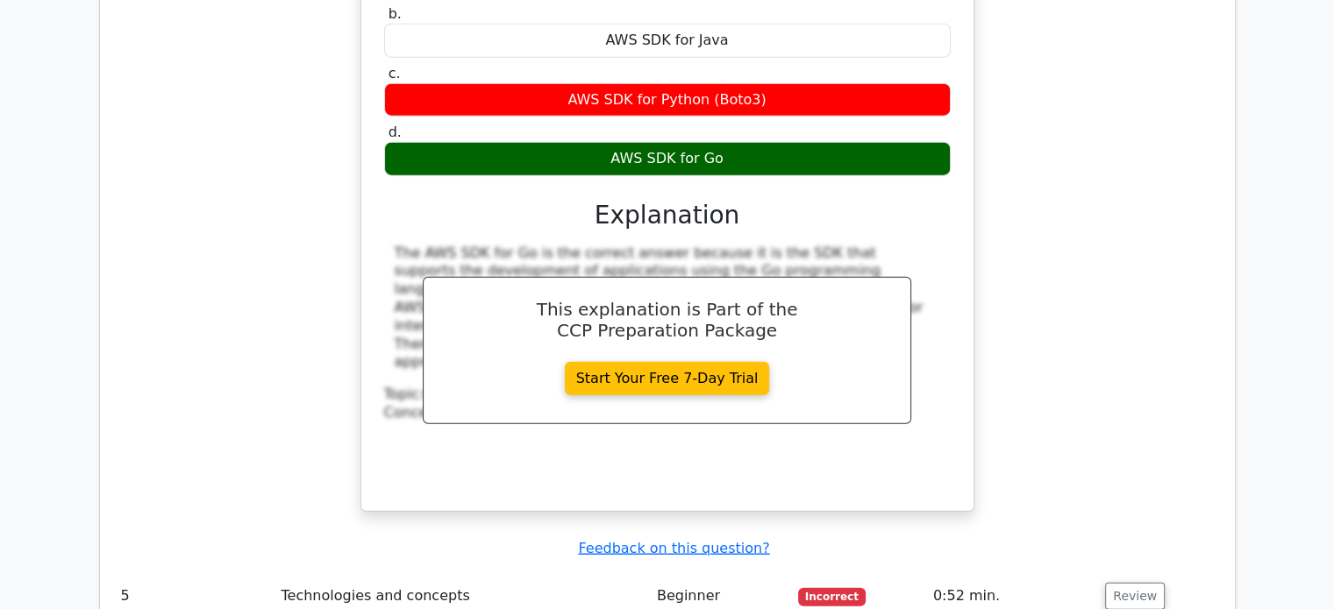
scroll to position [4324, 0]
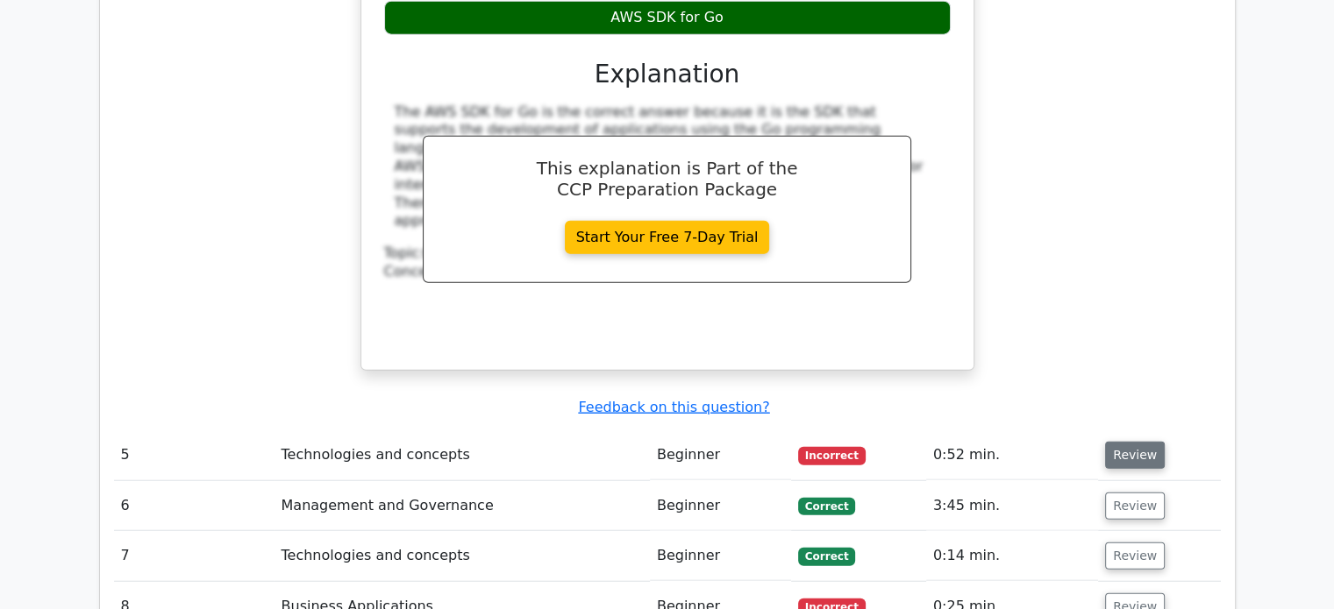
click at [1131, 442] on button "Review" at bounding box center [1135, 455] width 60 height 27
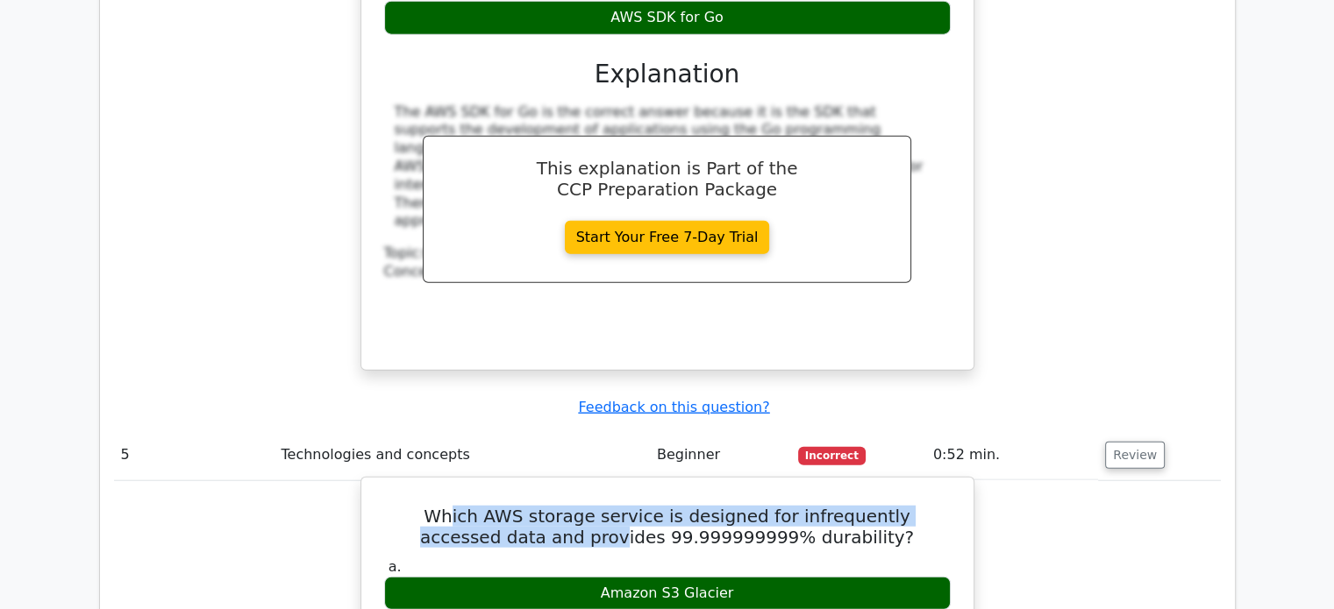
drag, startPoint x: 417, startPoint y: 325, endPoint x: 572, endPoint y: 346, distance: 156.6
click at [572, 506] on h5 "Which AWS storage service is designed for infrequently accessed data and provid…" at bounding box center [667, 527] width 570 height 42
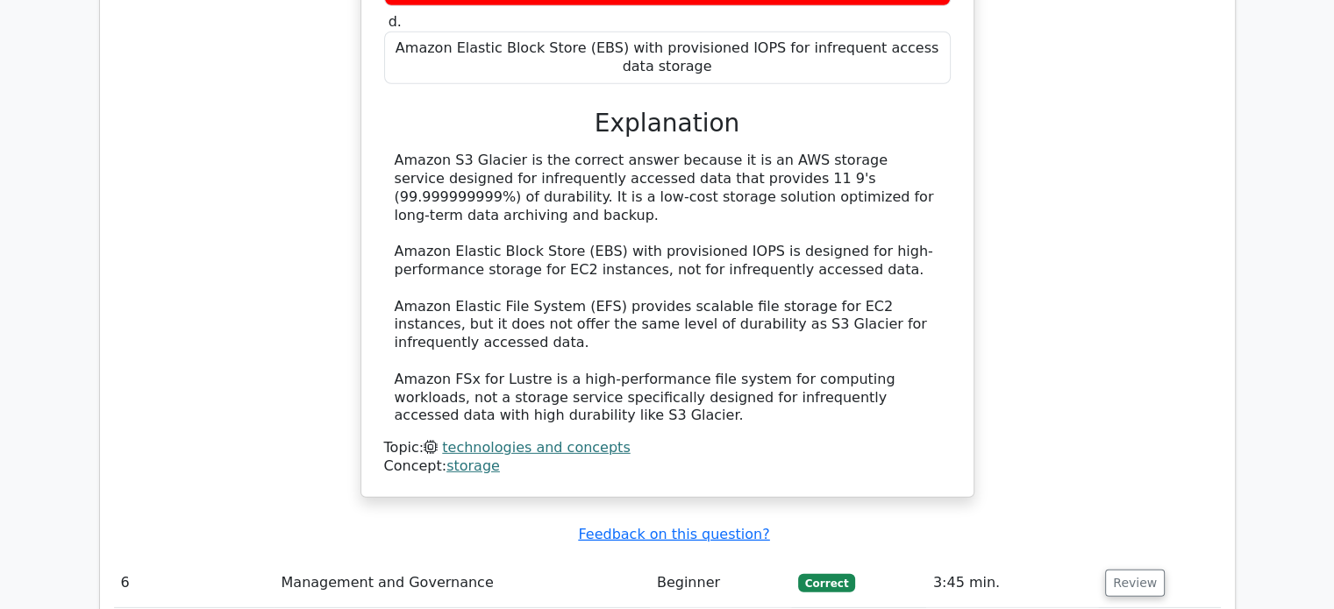
scroll to position [5113, 0]
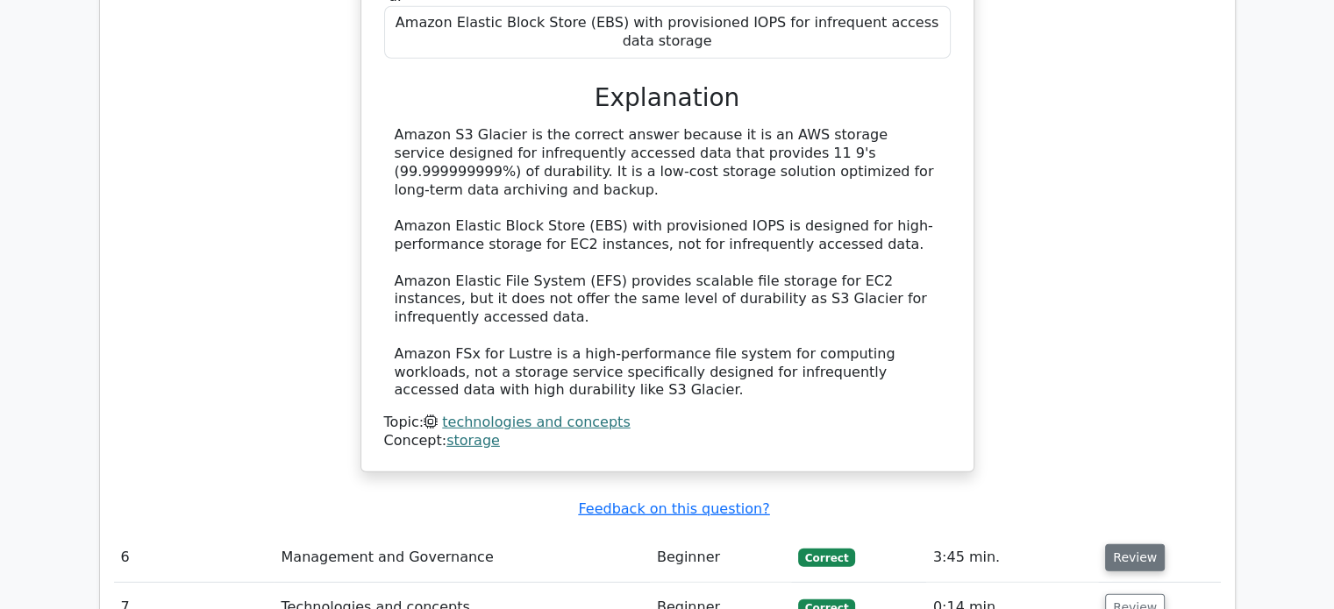
click at [1139, 545] on button "Review" at bounding box center [1135, 558] width 60 height 27
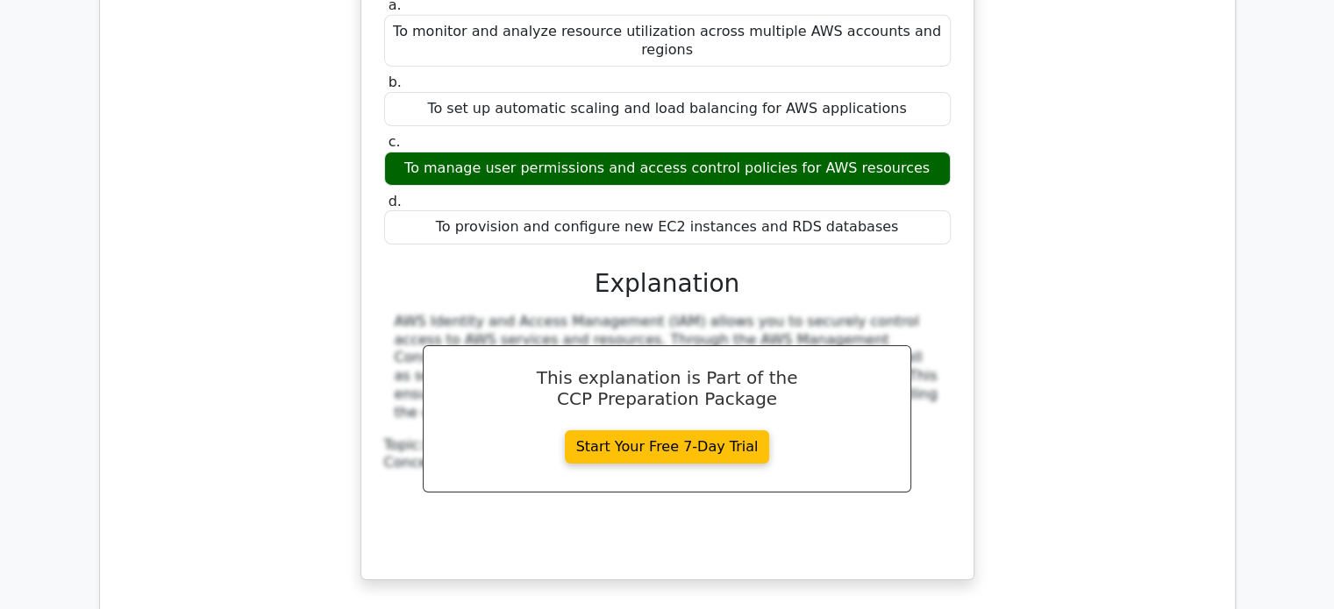
scroll to position [5902, 0]
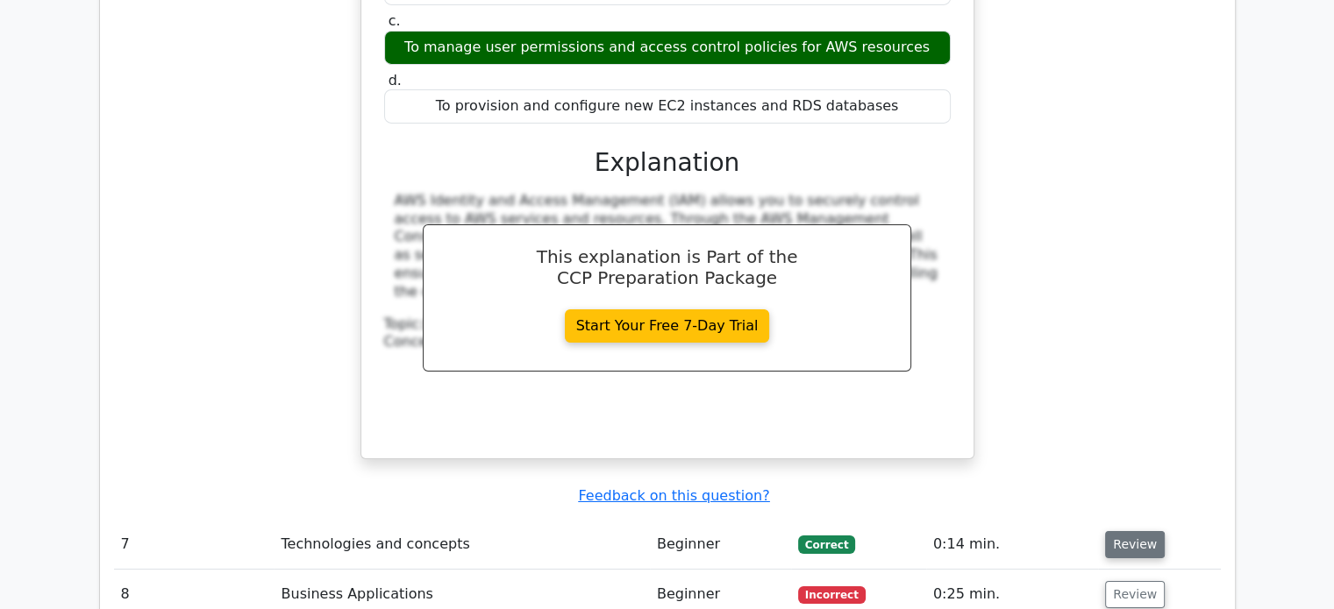
click at [1123, 531] on button "Review" at bounding box center [1135, 544] width 60 height 27
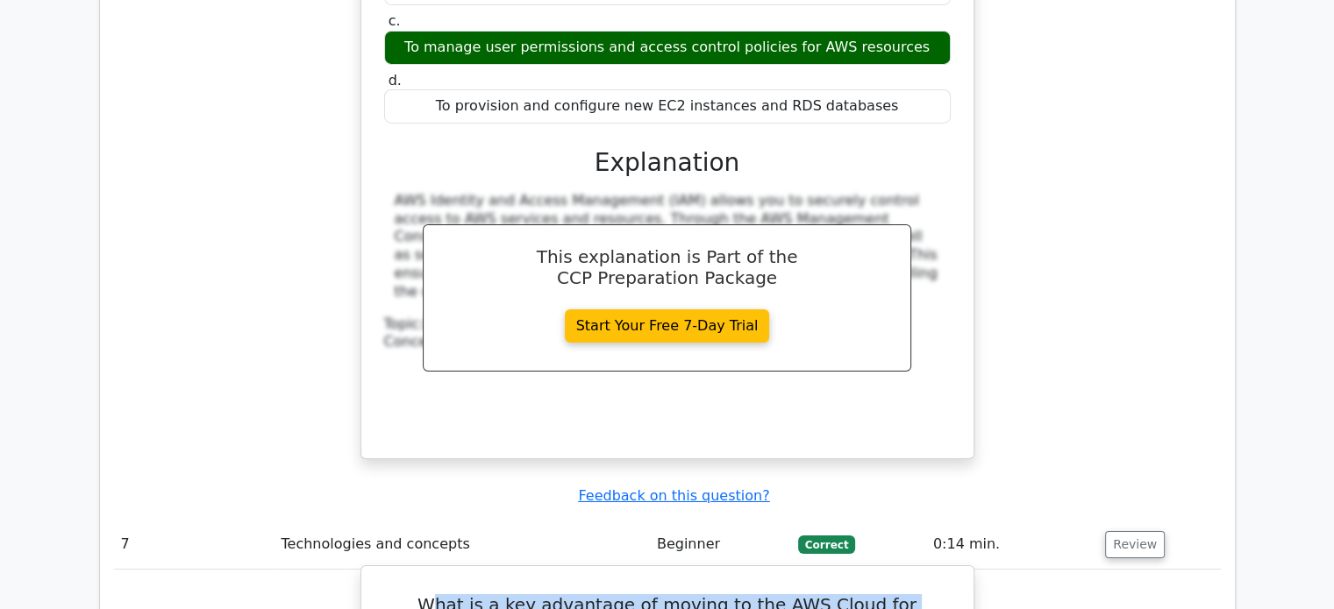
drag, startPoint x: 411, startPoint y: 331, endPoint x: 895, endPoint y: 330, distance: 484.0
click at [893, 595] on h5 "What is a key advantage of moving to the AWS Cloud for businesses?" at bounding box center [667, 616] width 570 height 42
click at [895, 595] on h5 "What is a key advantage of moving to the AWS Cloud for businesses?" at bounding box center [667, 616] width 570 height 42
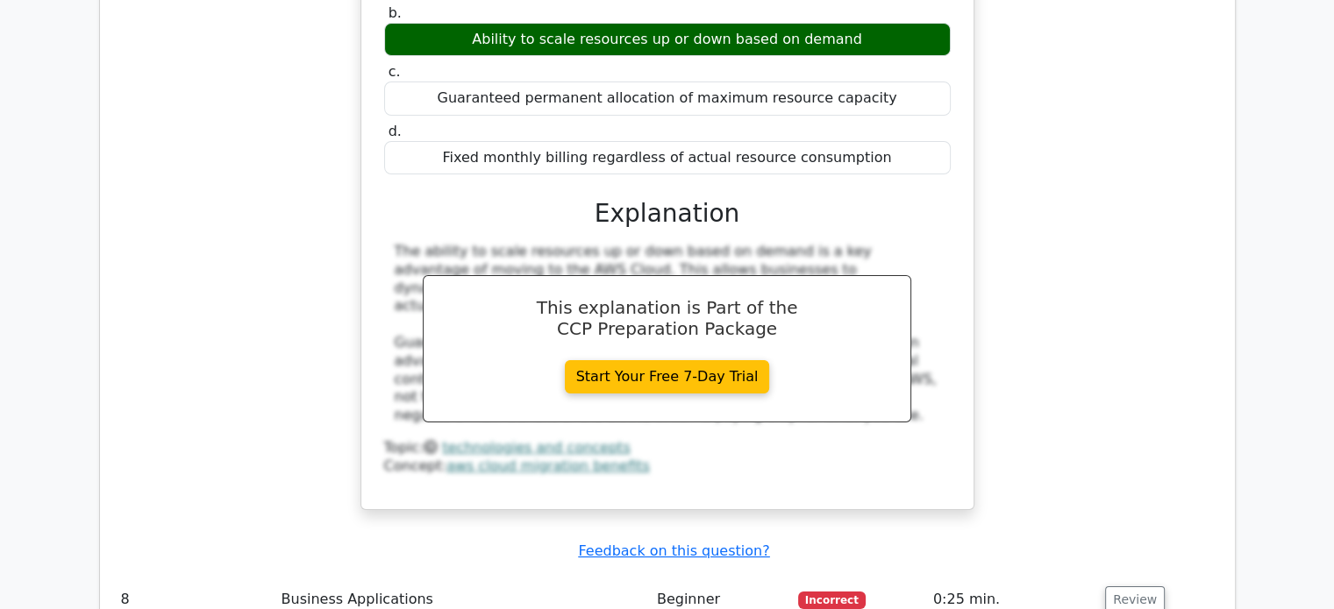
scroll to position [6691, 0]
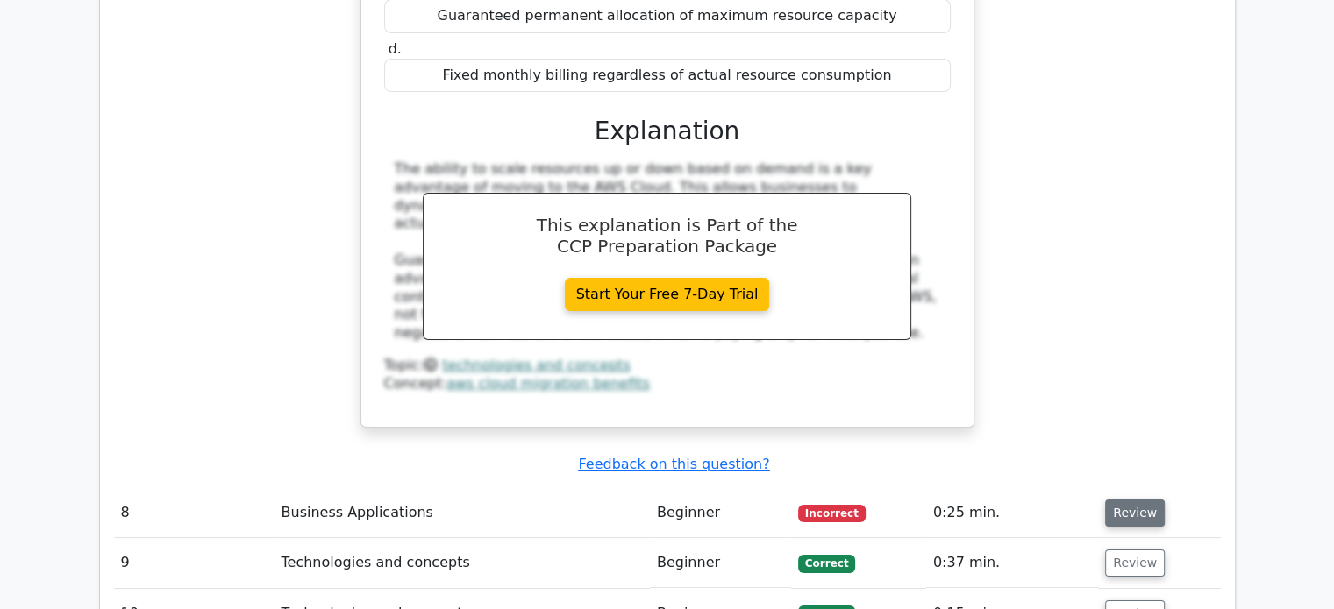
click at [1123, 500] on button "Review" at bounding box center [1135, 513] width 60 height 27
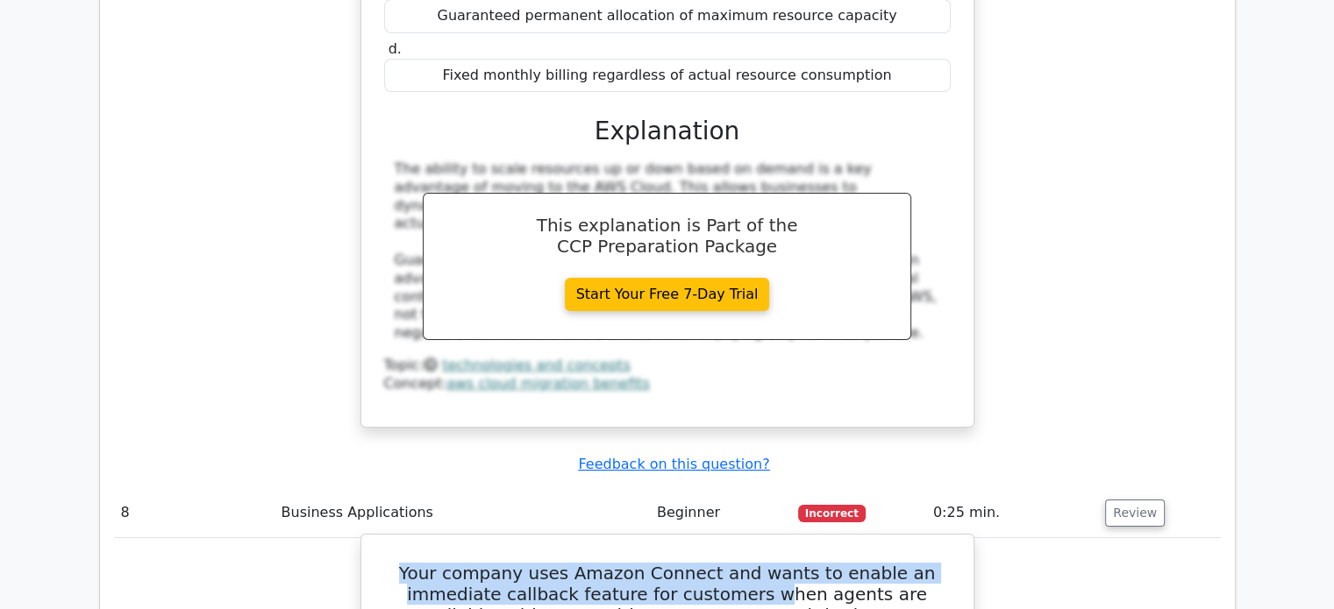
drag, startPoint x: 417, startPoint y: 278, endPoint x: 736, endPoint y: 312, distance: 321.0
click at [736, 563] on h5 "Your company uses Amazon Connect and wants to enable an immediate callback feat…" at bounding box center [667, 615] width 570 height 105
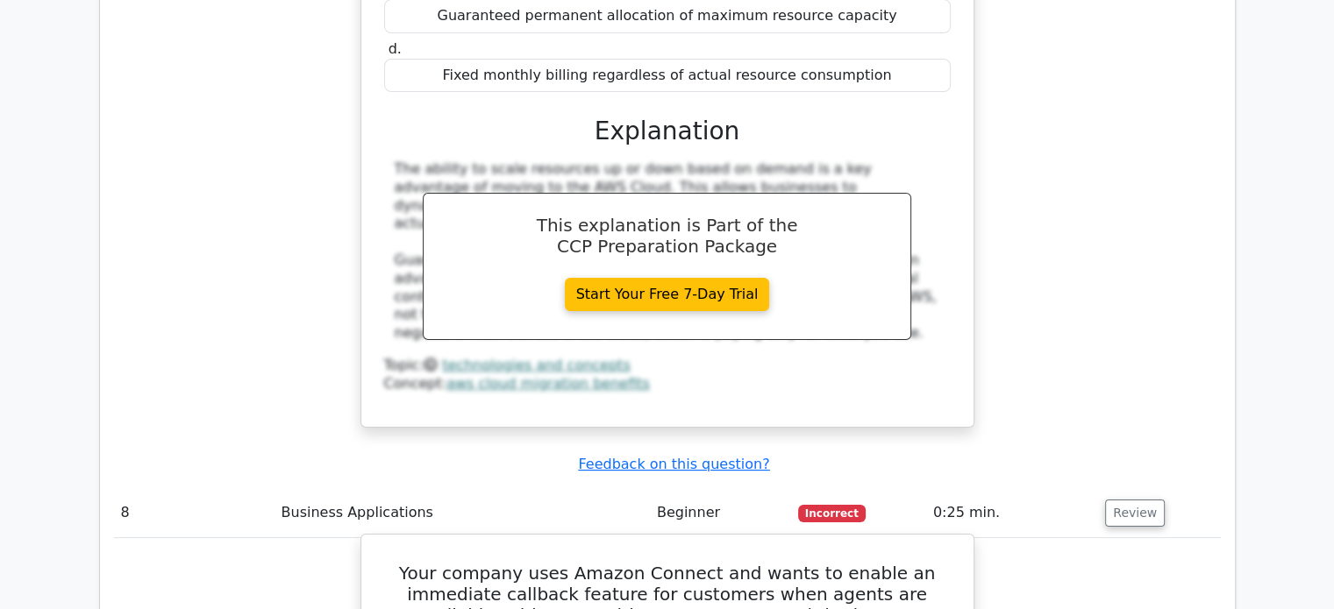
click at [568, 563] on h5 "Your company uses Amazon Connect and wants to enable an immediate callback feat…" at bounding box center [667, 615] width 570 height 105
drag, startPoint x: 414, startPoint y: 328, endPoint x: 751, endPoint y: 328, distance: 337.6
click at [751, 563] on h5 "Your company uses Amazon Connect and wants to enable an immediate callback feat…" at bounding box center [667, 615] width 570 height 105
drag, startPoint x: 831, startPoint y: 315, endPoint x: 880, endPoint y: 345, distance: 57.4
click at [879, 563] on h5 "Your company uses Amazon Connect and wants to enable an immediate callback feat…" at bounding box center [667, 615] width 570 height 105
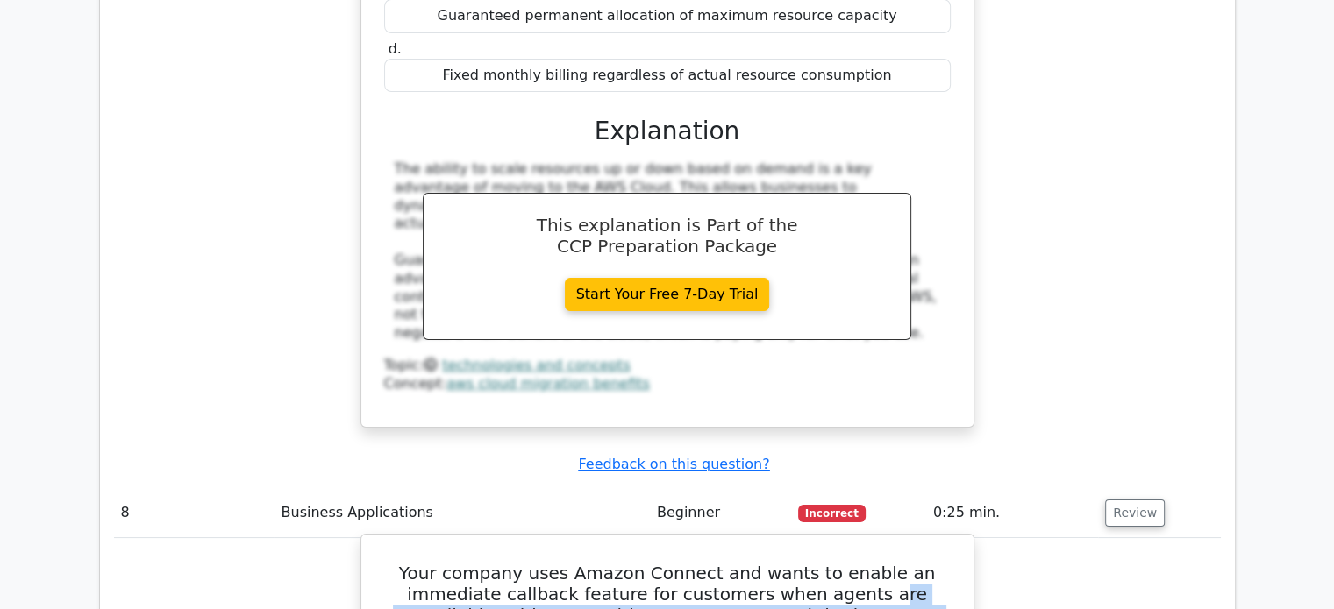
click at [880, 563] on h5 "Your company uses Amazon Connect and wants to enable an immediate callback feat…" at bounding box center [667, 615] width 570 height 105
drag, startPoint x: 554, startPoint y: 576, endPoint x: 789, endPoint y: 577, distance: 235.0
drag, startPoint x: 767, startPoint y: 582, endPoint x: 929, endPoint y: 522, distance: 173.1
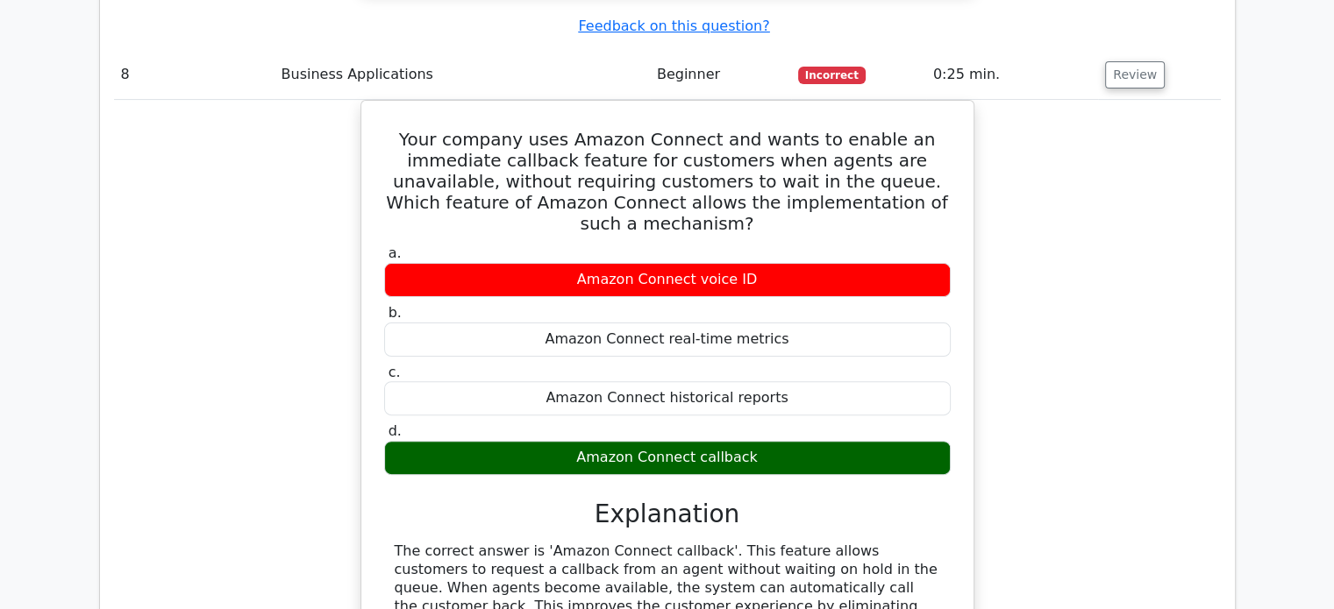
scroll to position [7305, 0]
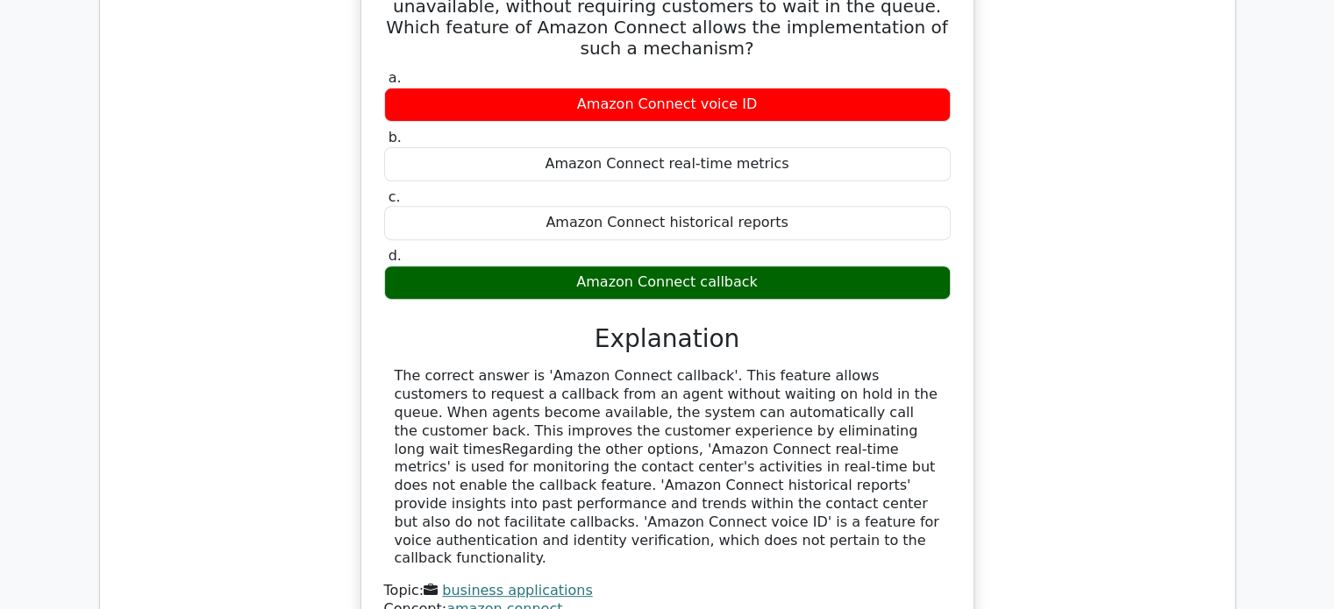
drag, startPoint x: 431, startPoint y: 459, endPoint x: 727, endPoint y: 488, distance: 297.9
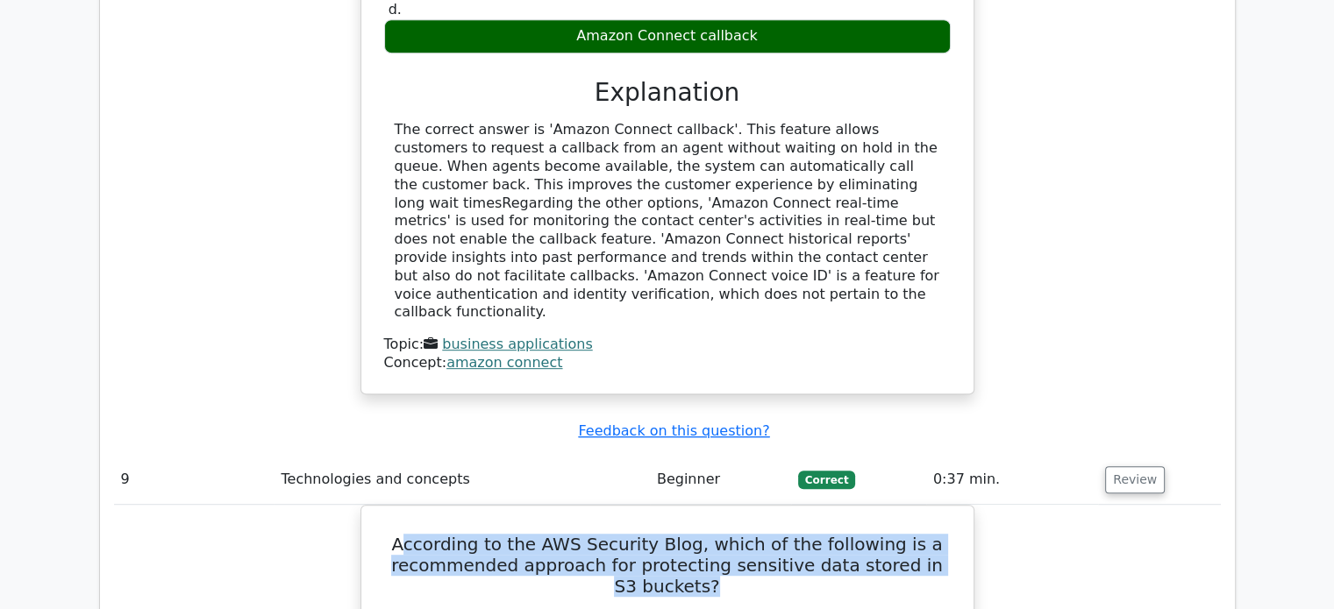
scroll to position [7656, 0]
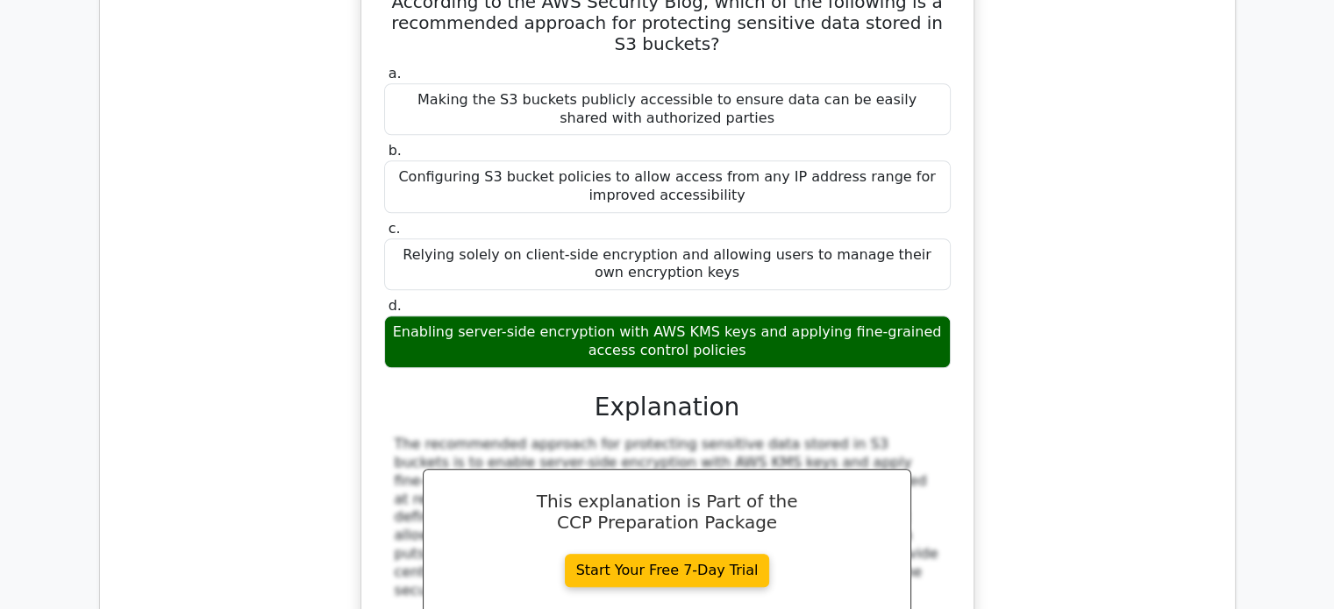
scroll to position [8445, 0]
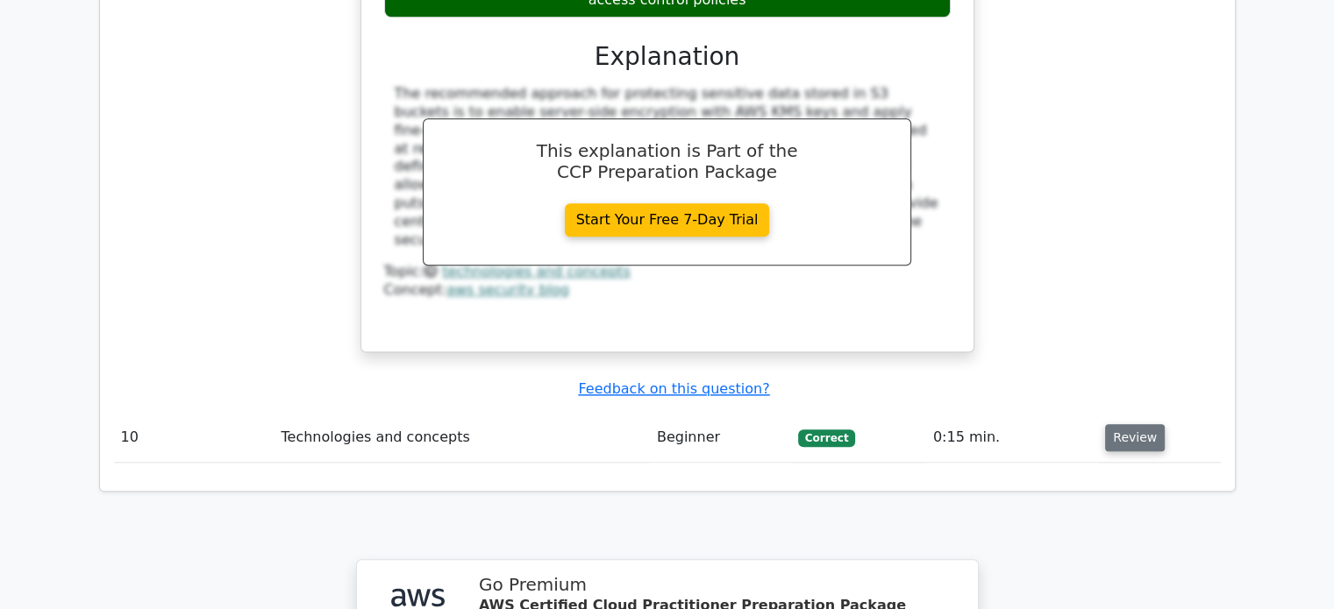
click at [1133, 424] on button "Review" at bounding box center [1135, 437] width 60 height 27
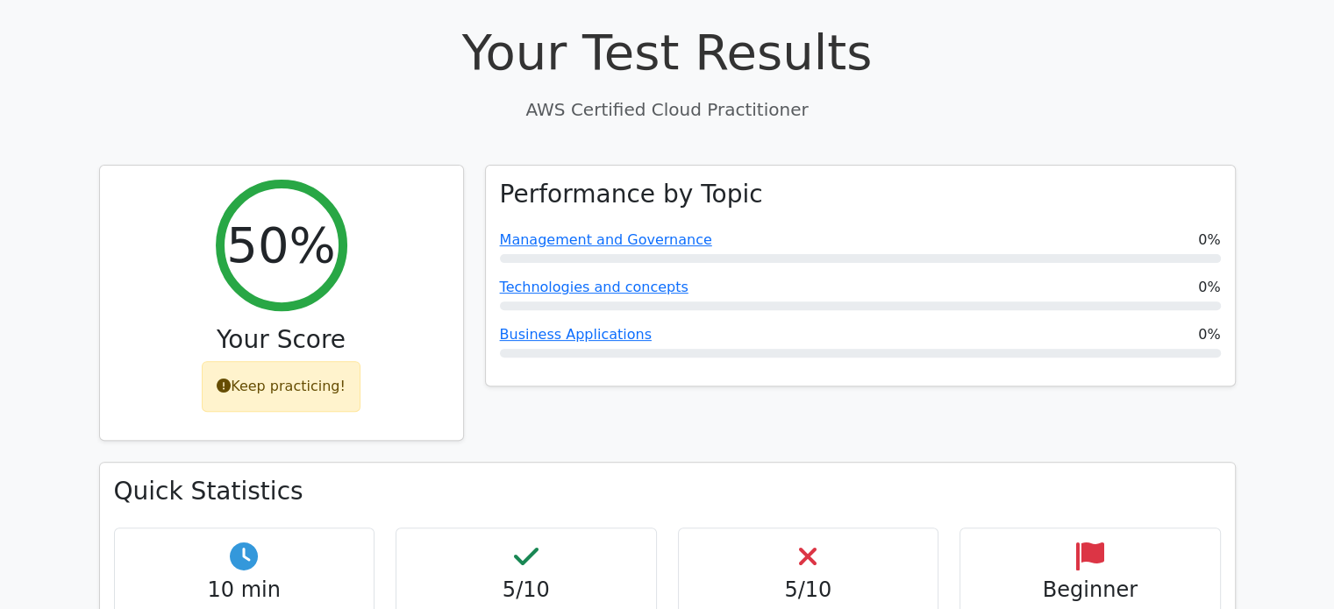
scroll to position [614, 0]
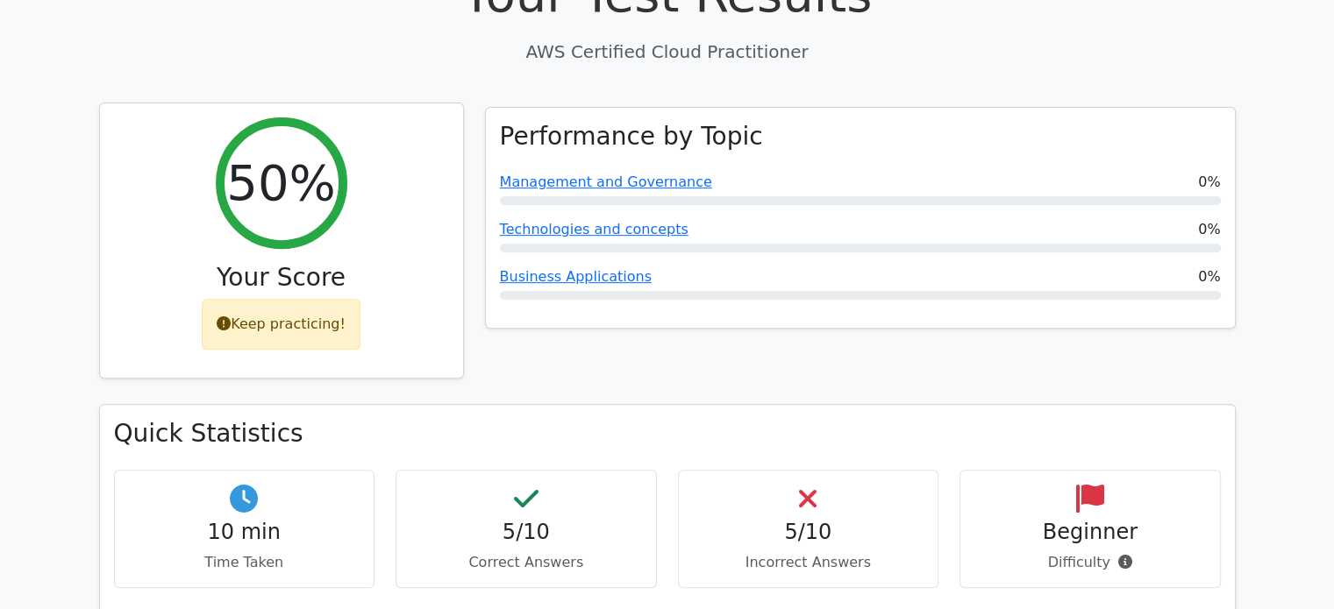
click at [267, 299] on div "Keep practicing!" at bounding box center [281, 324] width 159 height 51
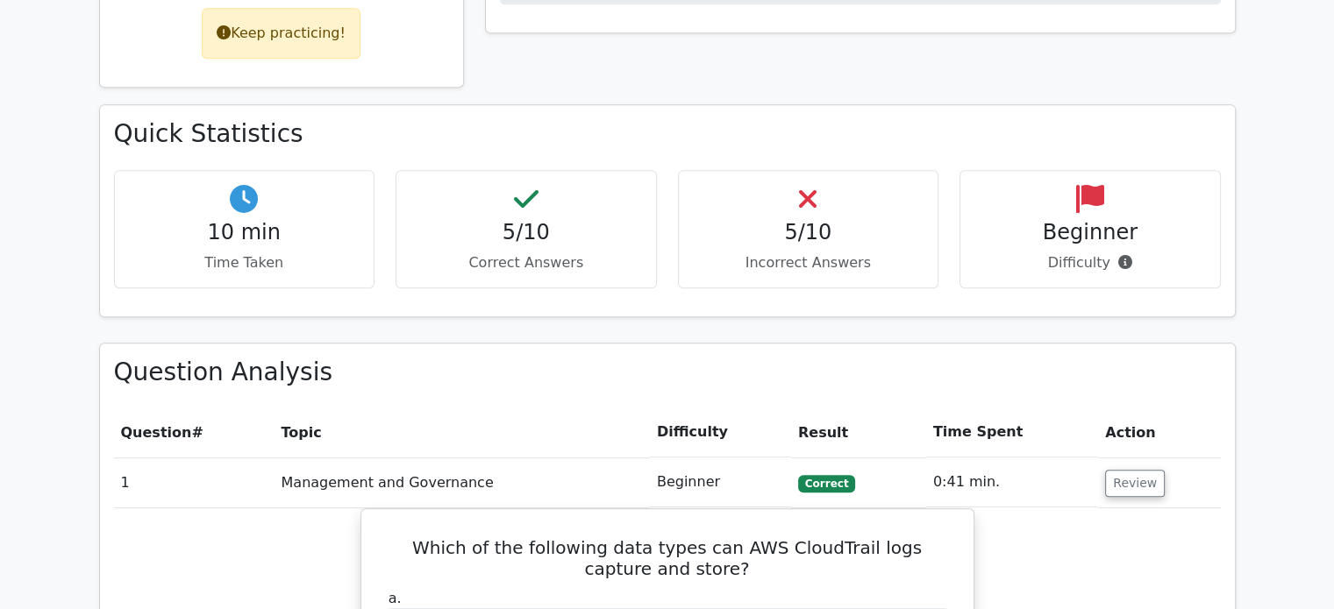
scroll to position [877, 0]
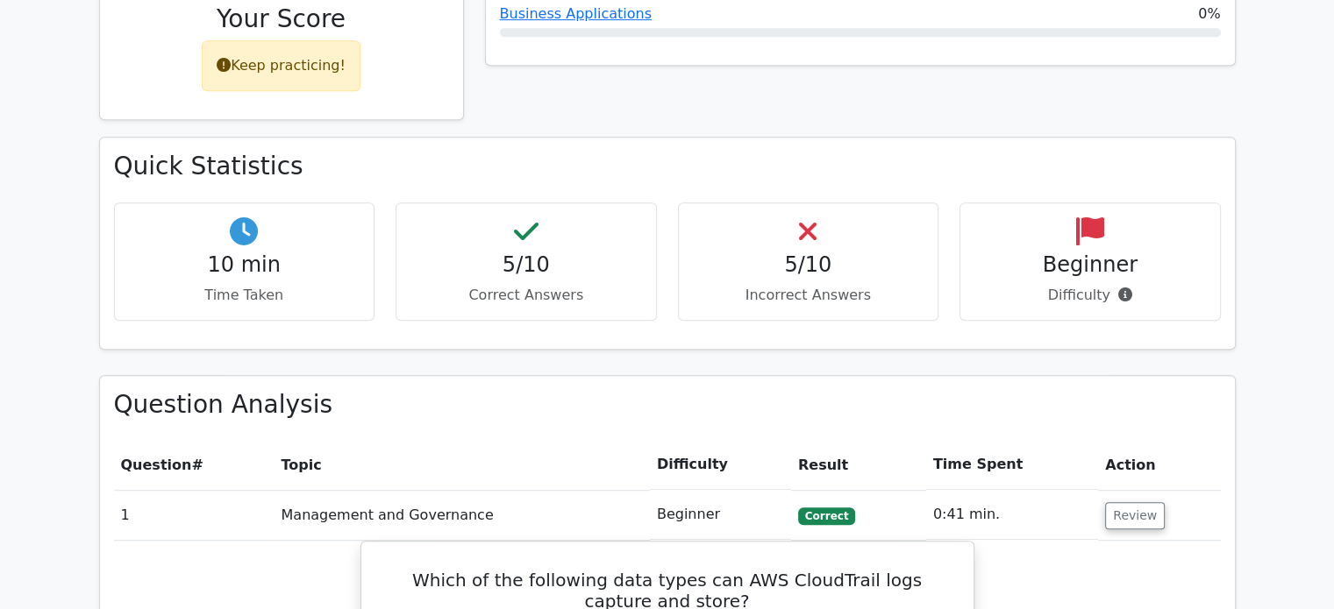
click at [1086, 253] on h4 "Beginner" at bounding box center [1089, 265] width 231 height 25
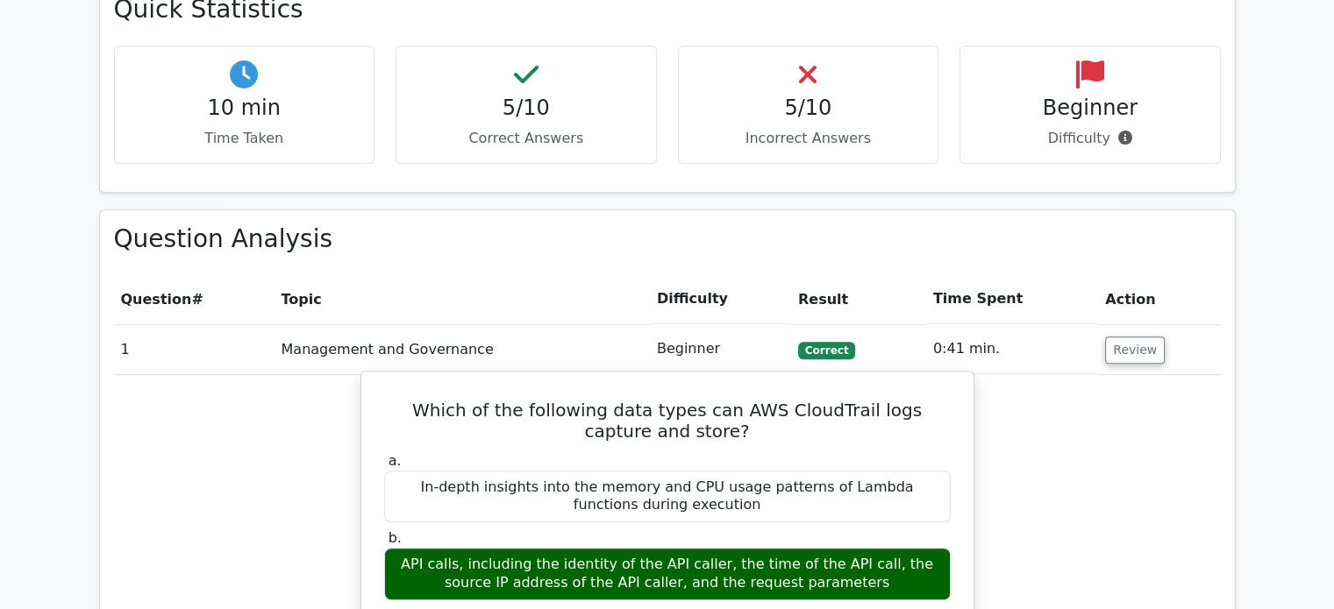
scroll to position [789, 0]
